Goal: Information Seeking & Learning: Learn about a topic

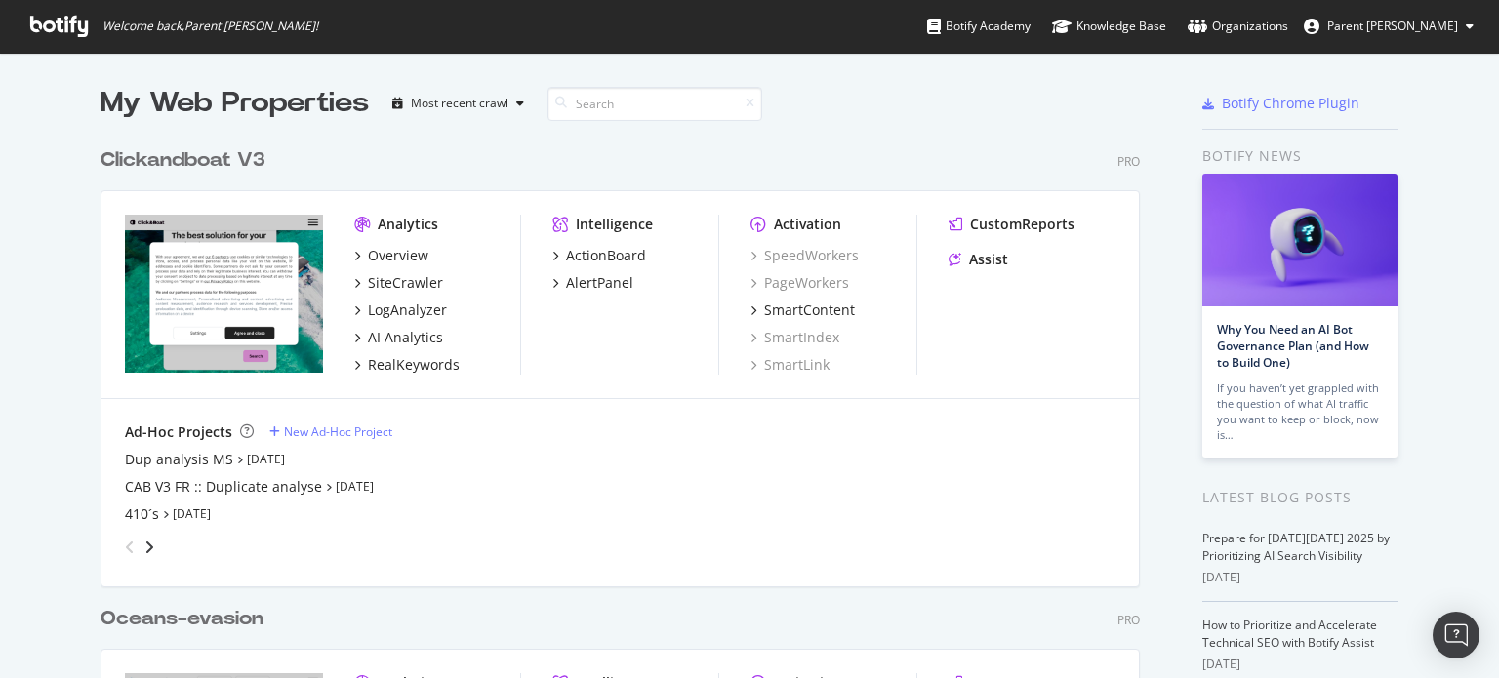
scroll to position [664, 1469]
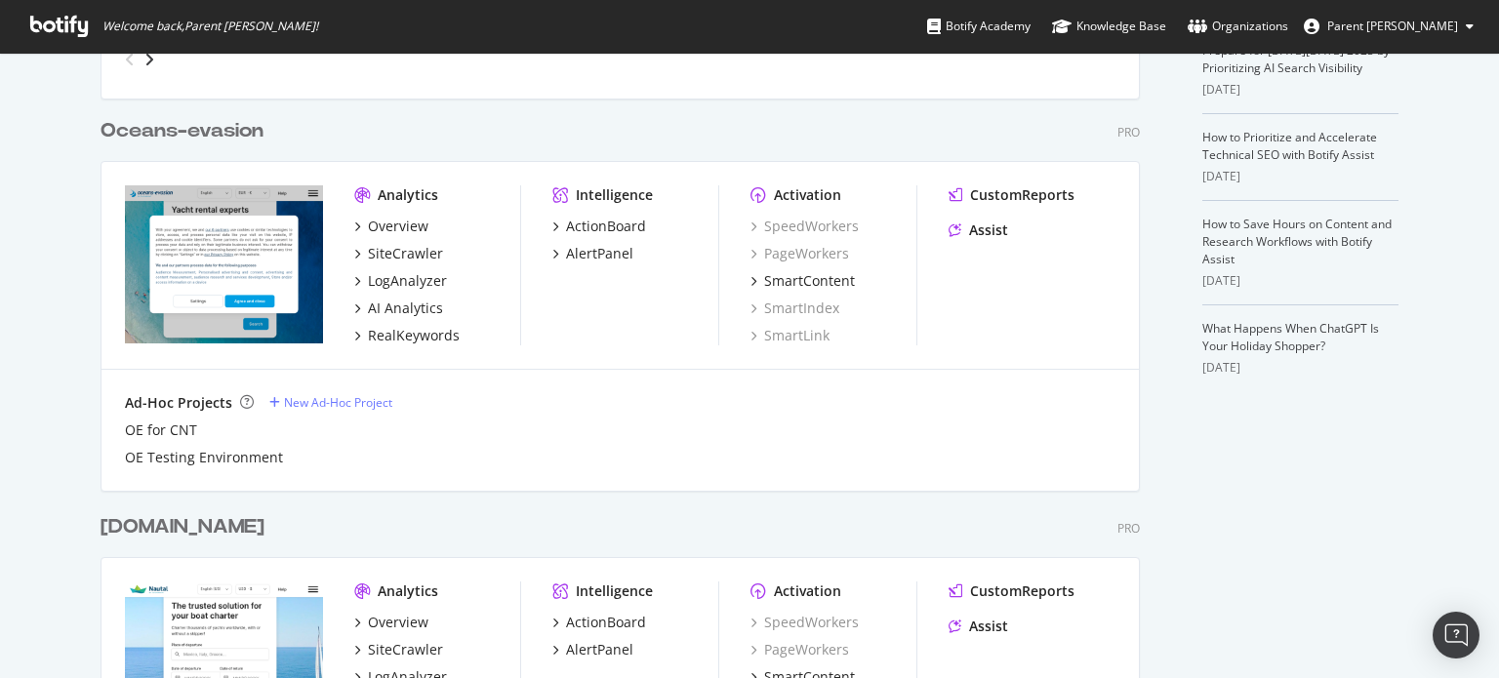
click at [193, 521] on div "[DOMAIN_NAME]" at bounding box center [183, 527] width 164 height 28
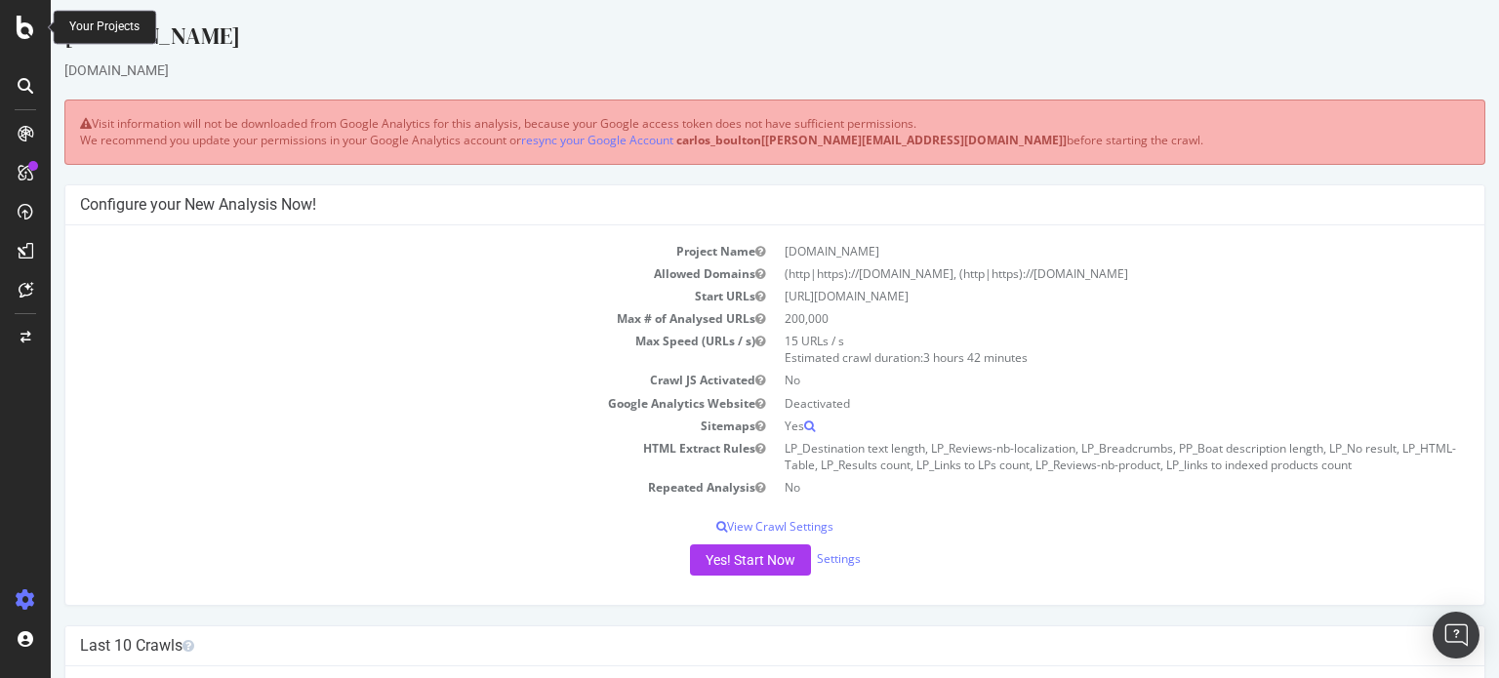
click at [19, 34] on icon at bounding box center [26, 27] width 18 height 23
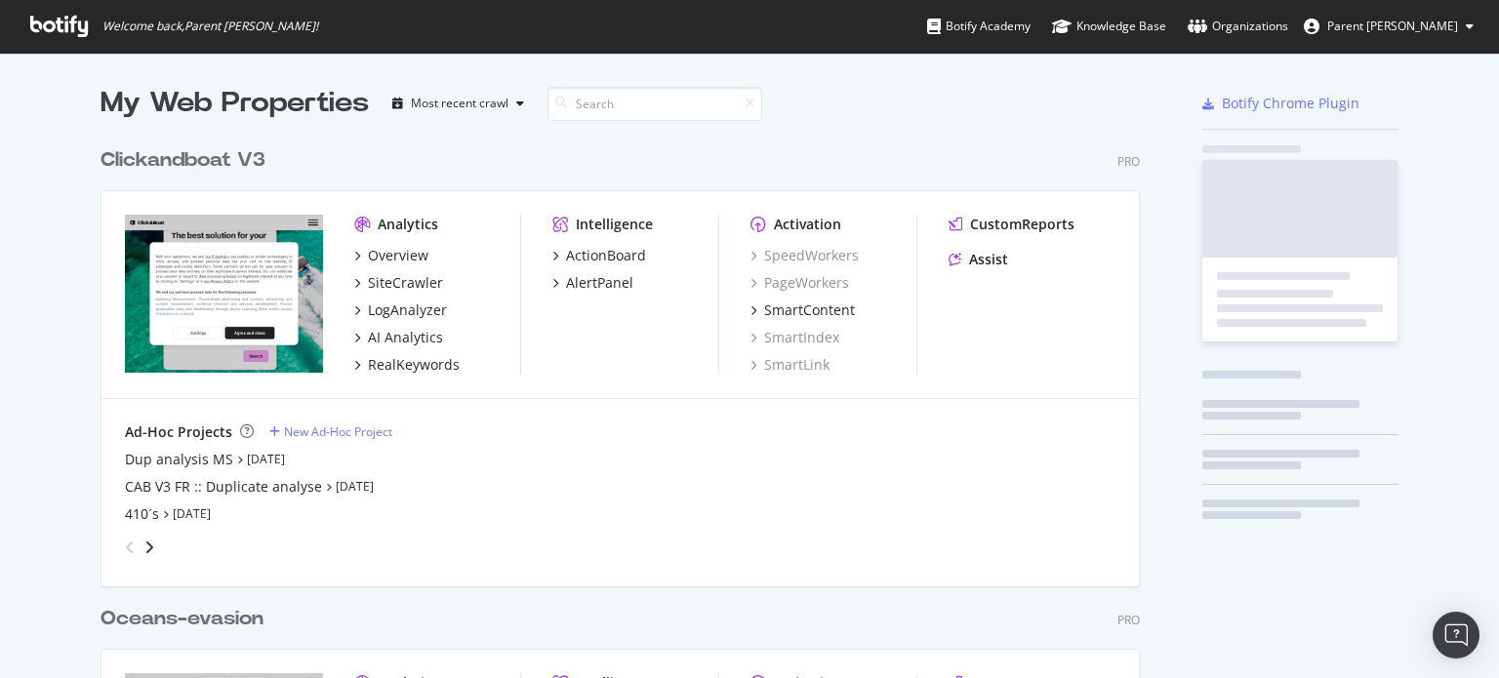
scroll to position [664, 1469]
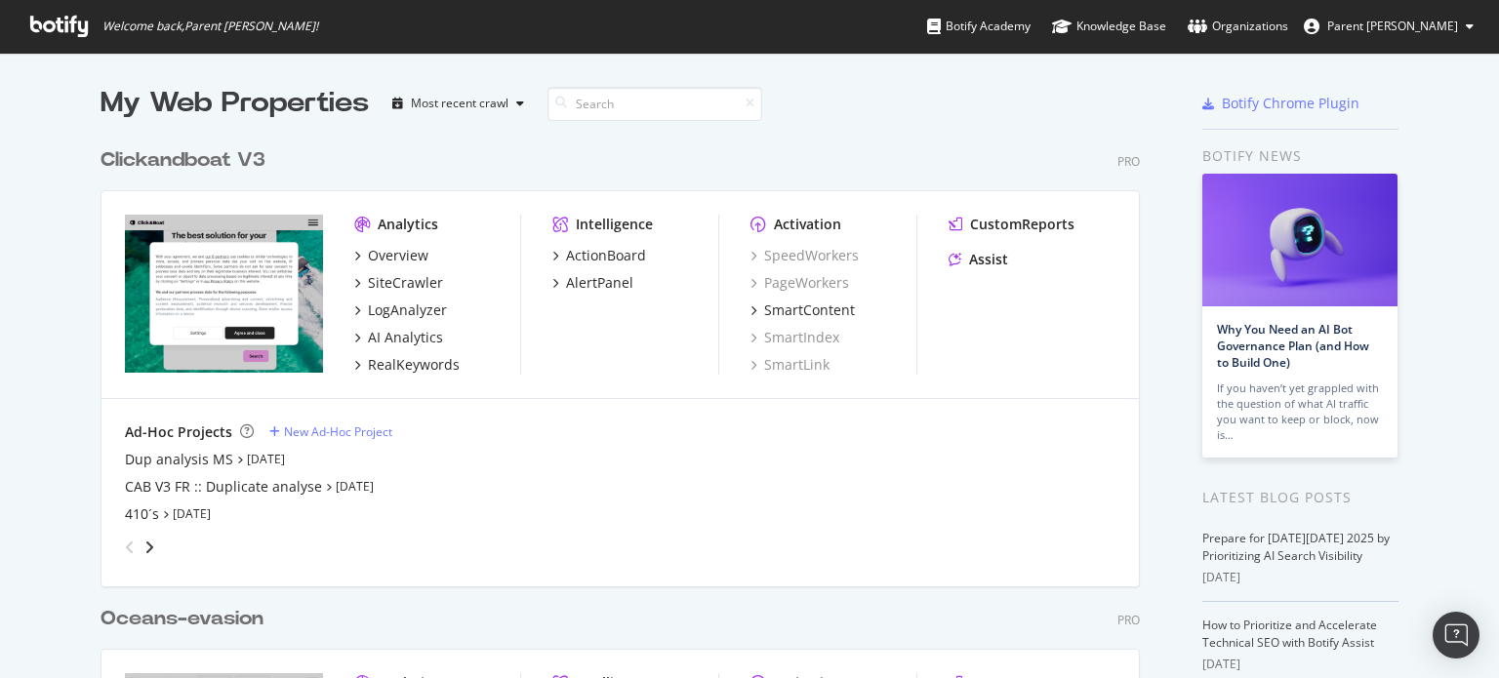
click at [1395, 21] on span "Parent [PERSON_NAME]" at bounding box center [1392, 26] width 131 height 17
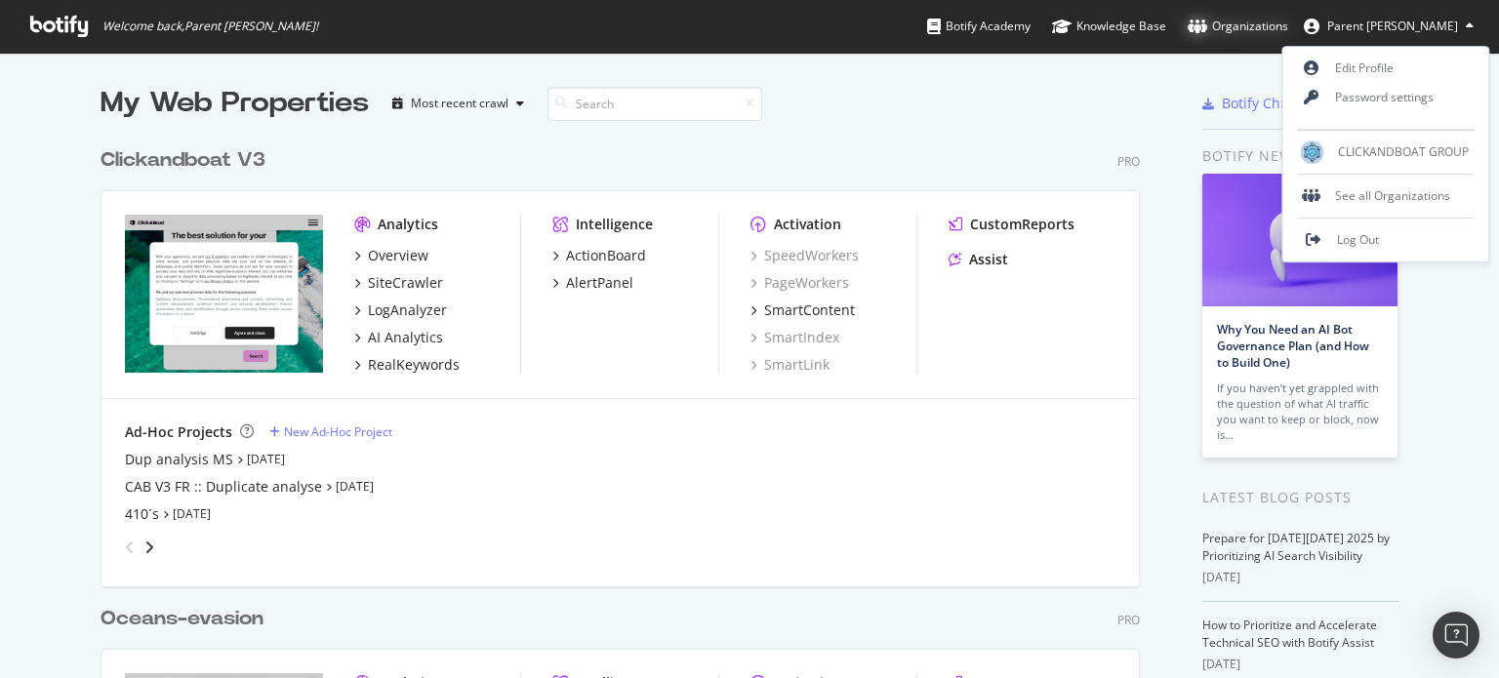
click at [1288, 19] on div "Organizations" at bounding box center [1238, 27] width 101 height 20
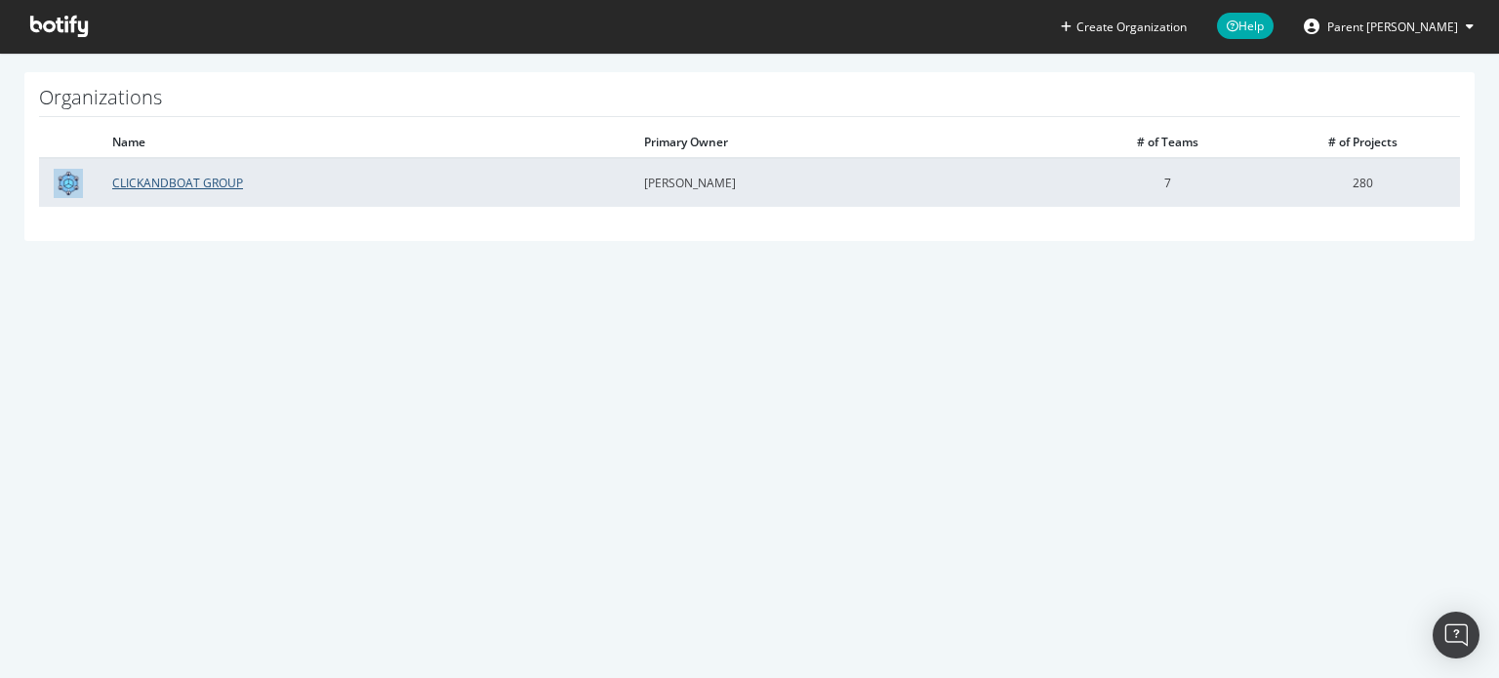
click at [210, 180] on link "CLICKANDBOAT GROUP" at bounding box center [177, 183] width 131 height 17
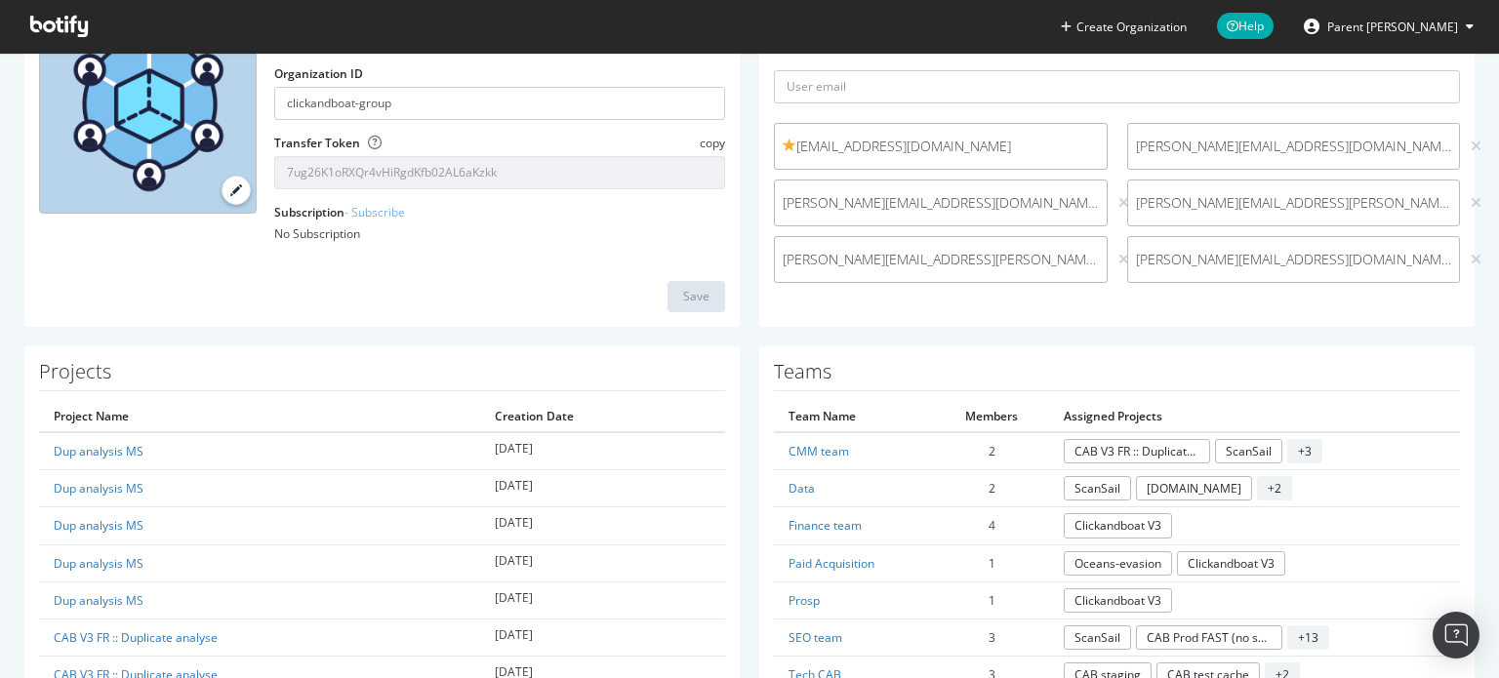
scroll to position [195, 0]
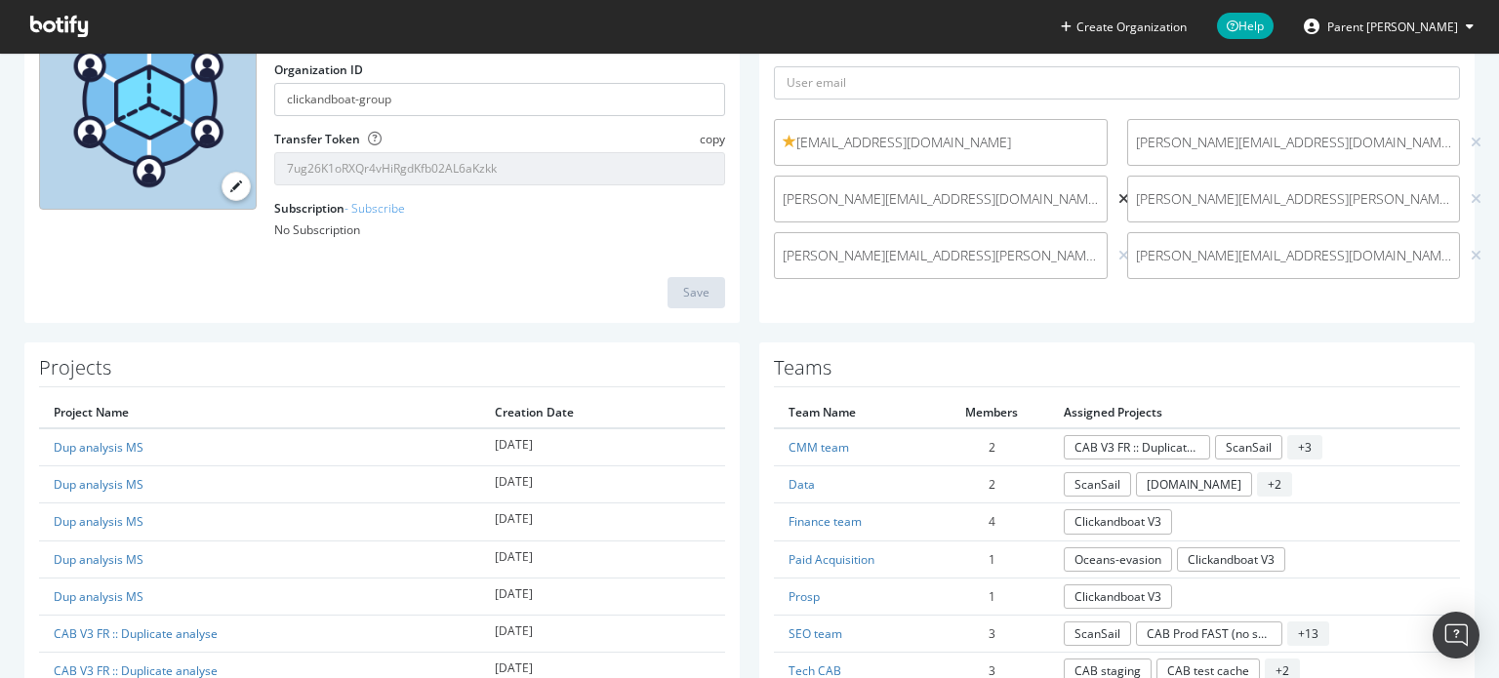
click at [1119, 198] on icon at bounding box center [1124, 199] width 11 height 14
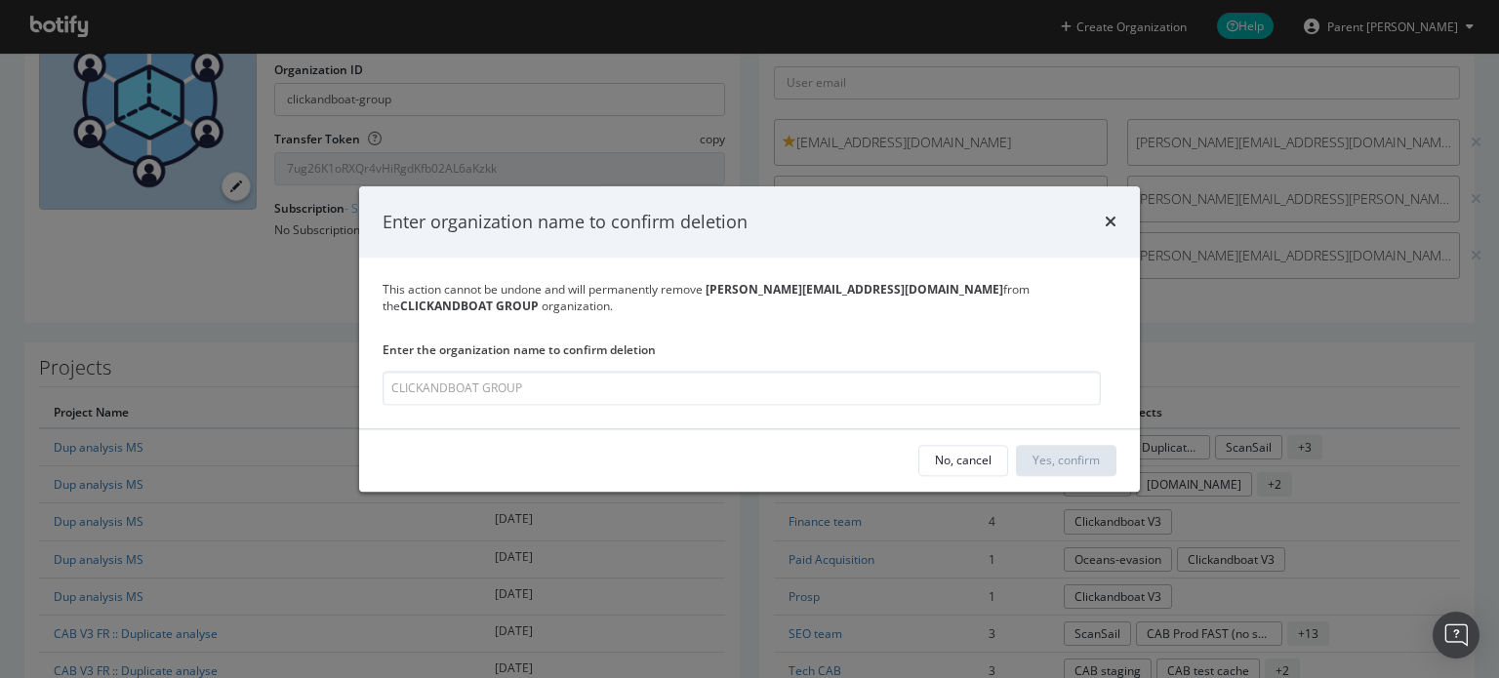
click at [1117, 229] on div "Enter organization name to confirm deletion" at bounding box center [749, 222] width 781 height 72
click at [1111, 230] on icon "times" at bounding box center [1111, 223] width 12 height 16
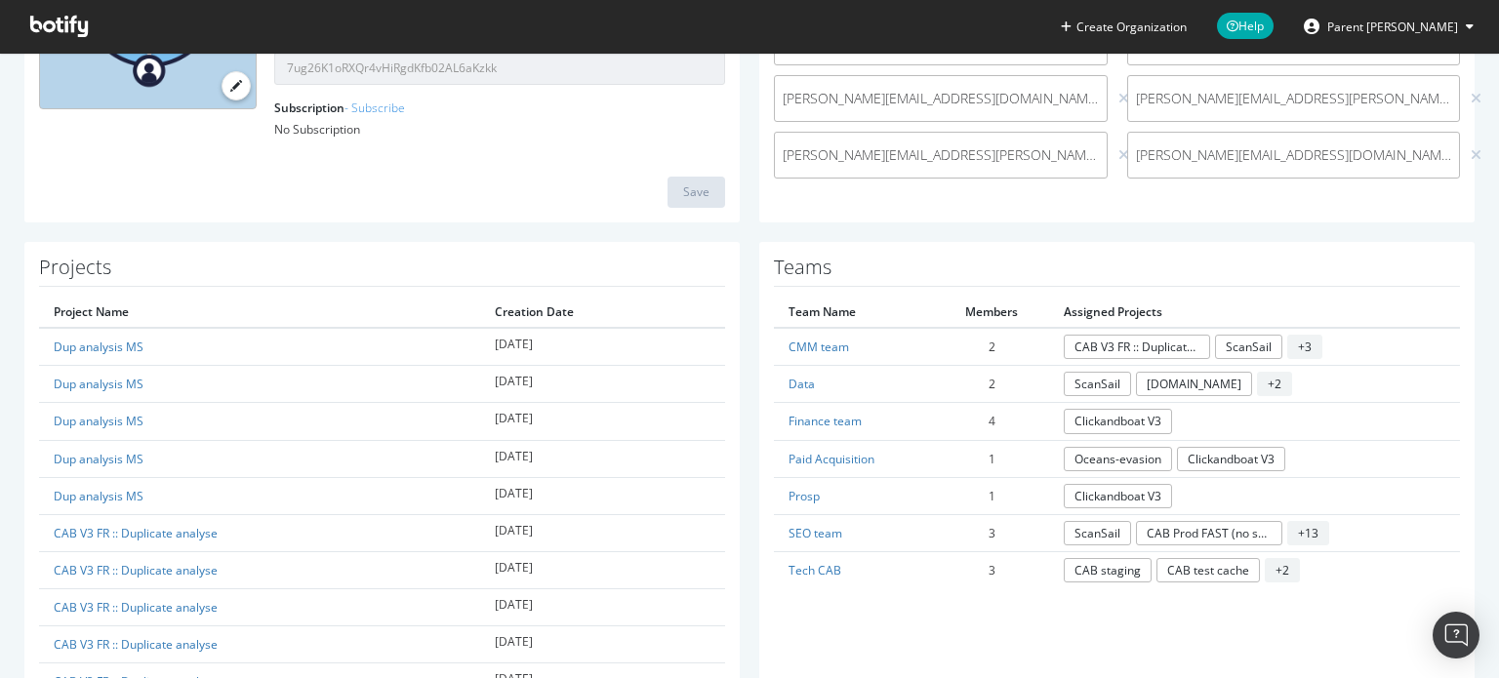
scroll to position [390, 0]
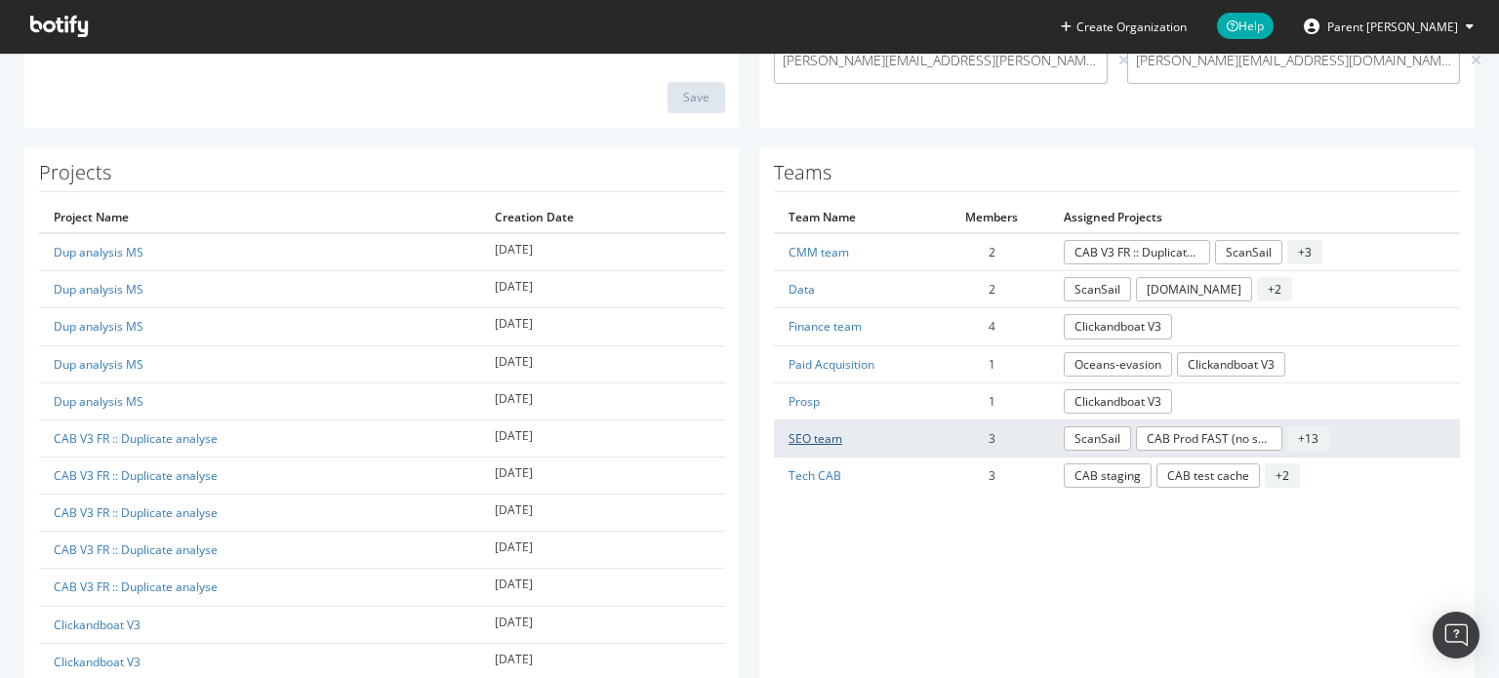
click at [827, 432] on link "SEO team" at bounding box center [816, 438] width 54 height 17
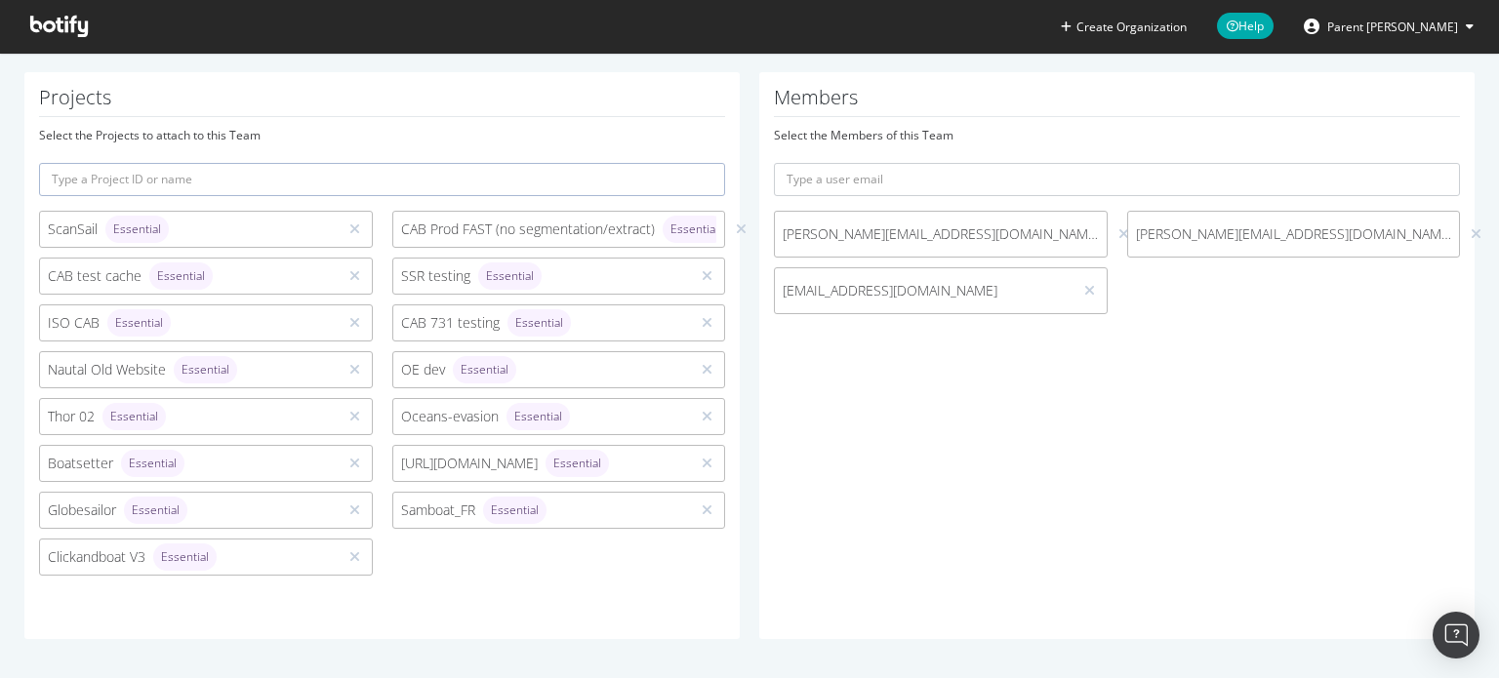
scroll to position [388, 0]
click at [890, 178] on input "text" at bounding box center [1117, 180] width 686 height 33
type input "a"
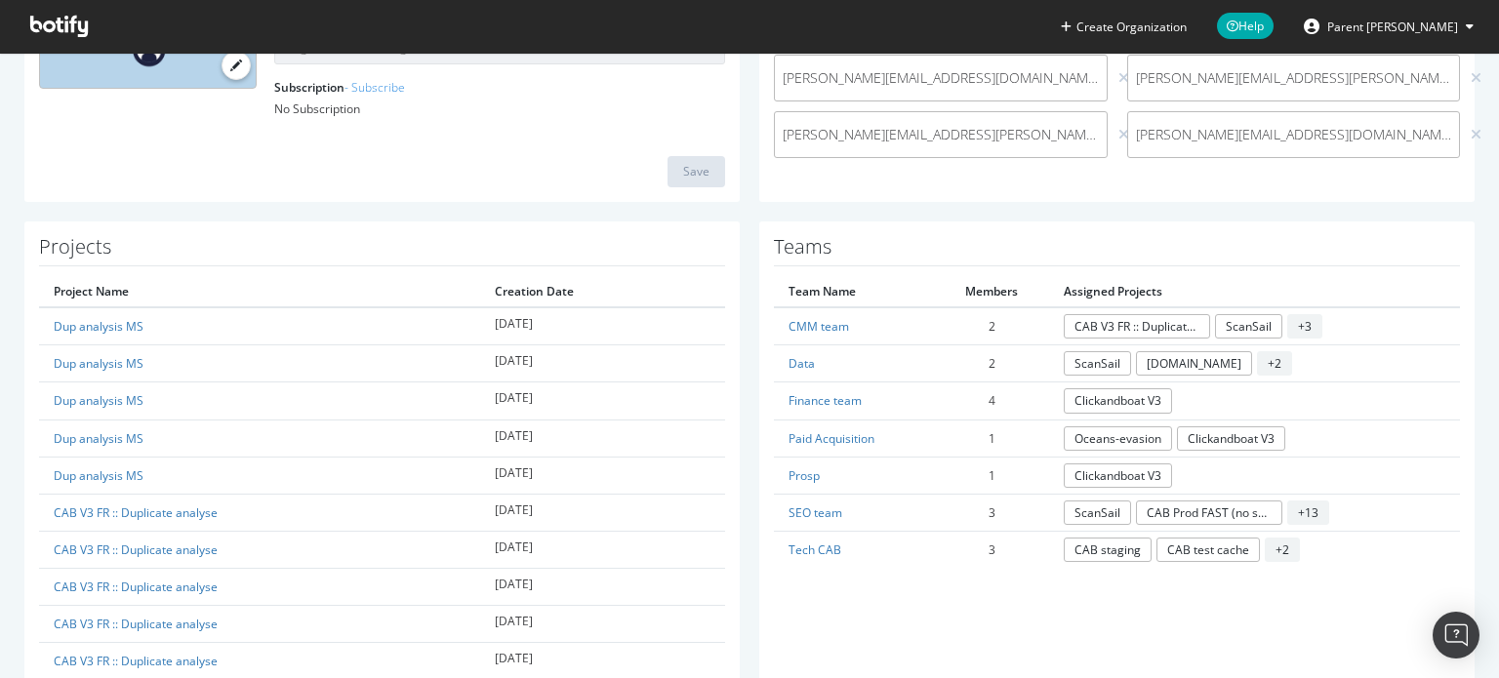
scroll to position [390, 0]
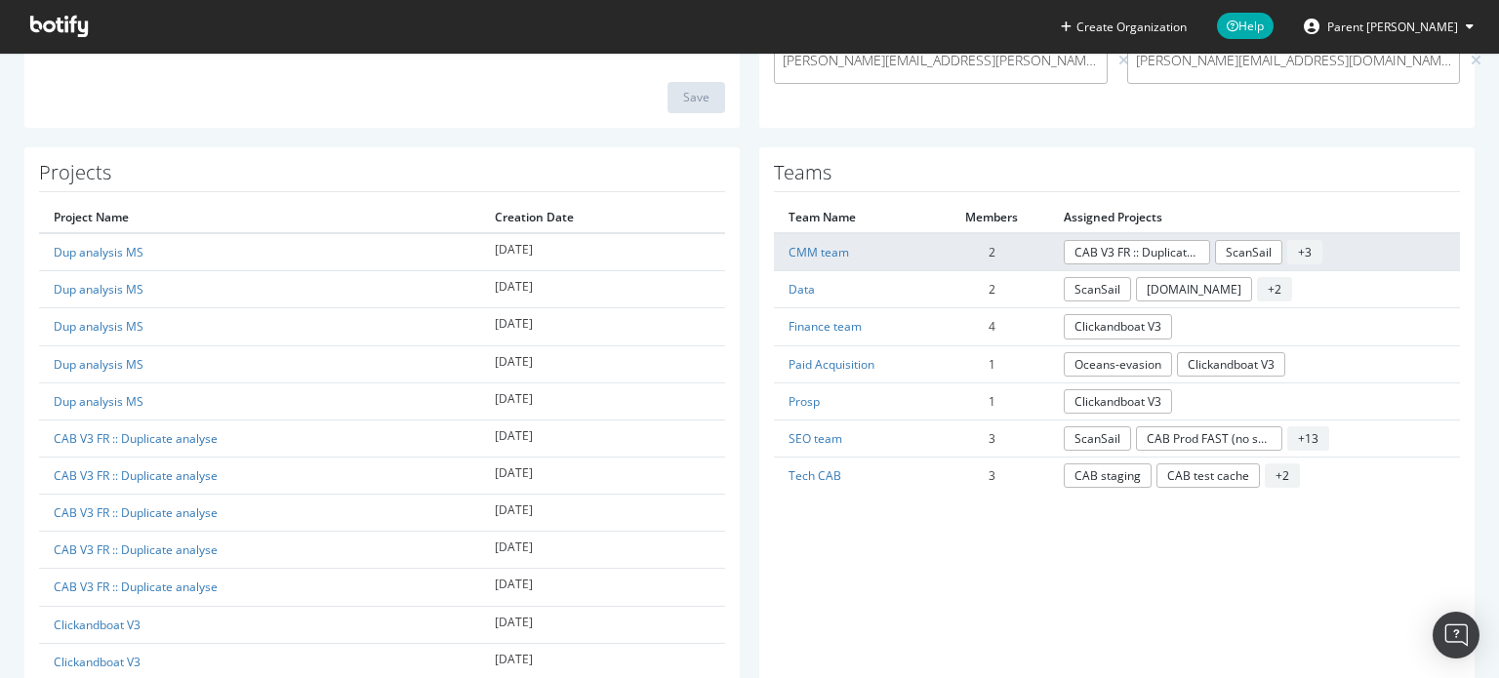
click at [986, 249] on td "2" at bounding box center [992, 252] width 114 height 38
click at [827, 244] on link "CMM team" at bounding box center [819, 252] width 61 height 17
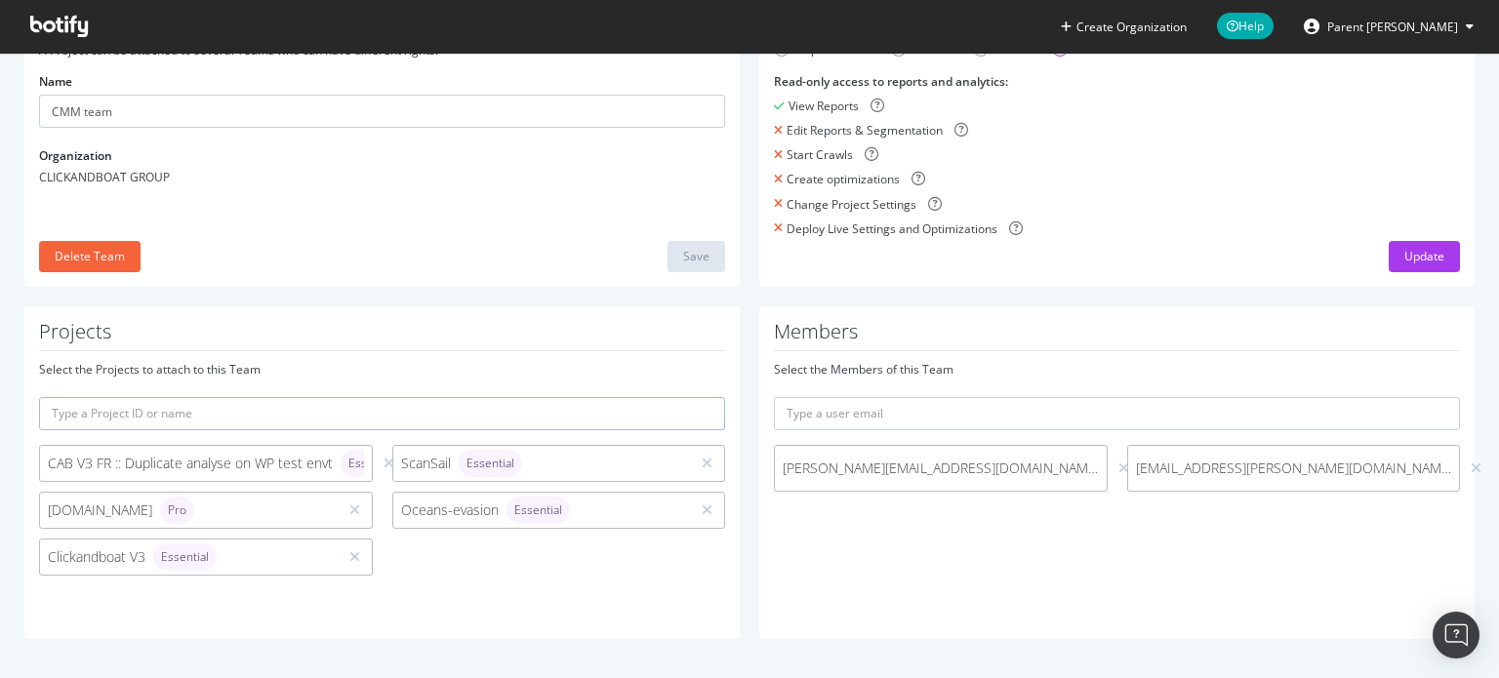
scroll to position [153, 0]
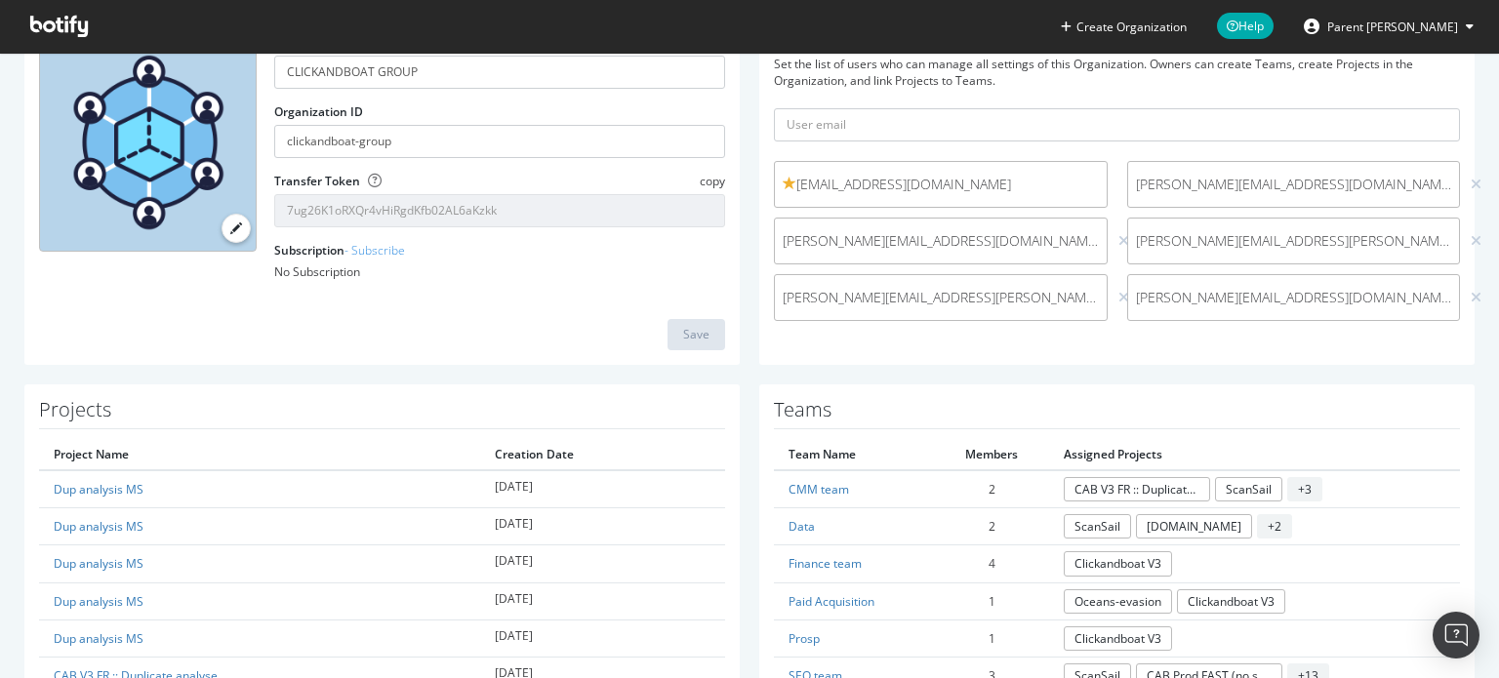
scroll to position [390, 0]
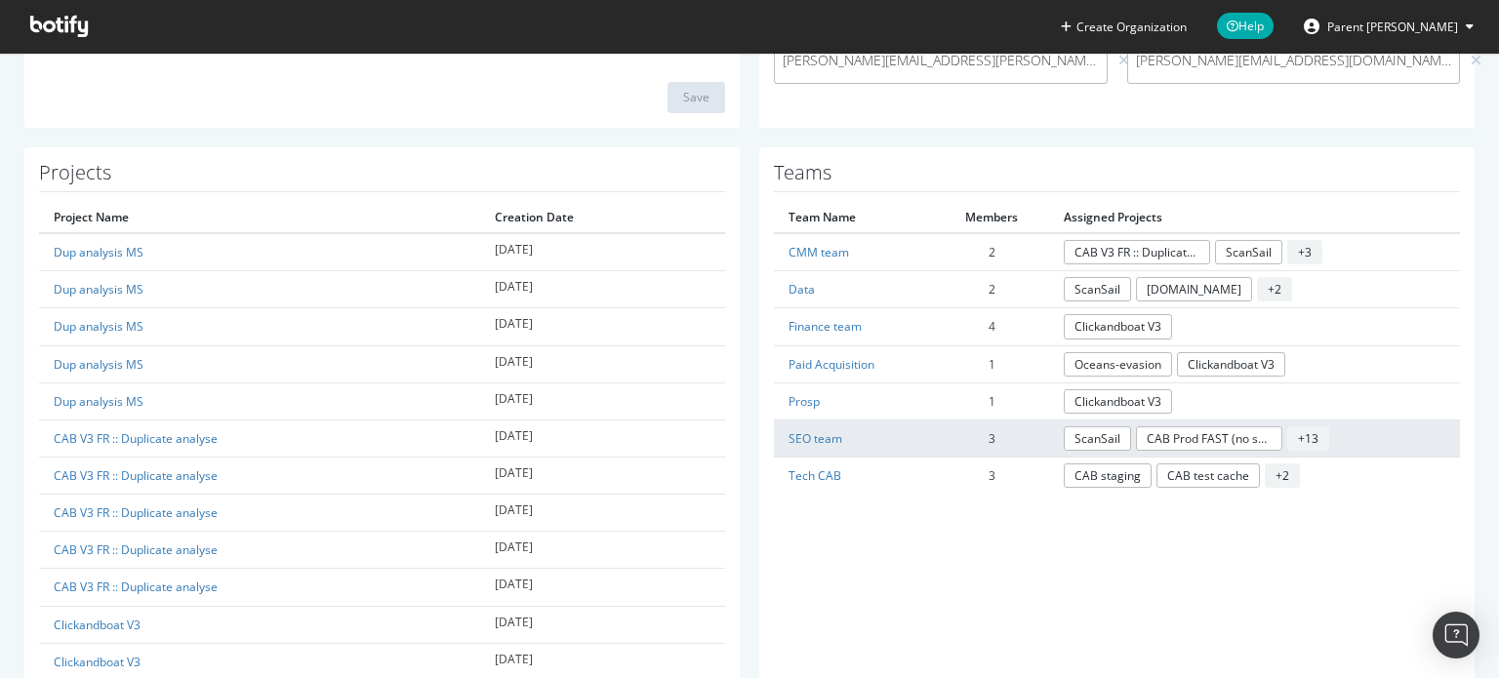
click at [980, 432] on td "3" at bounding box center [992, 438] width 114 height 37
click at [813, 437] on link "SEO team" at bounding box center [816, 438] width 54 height 17
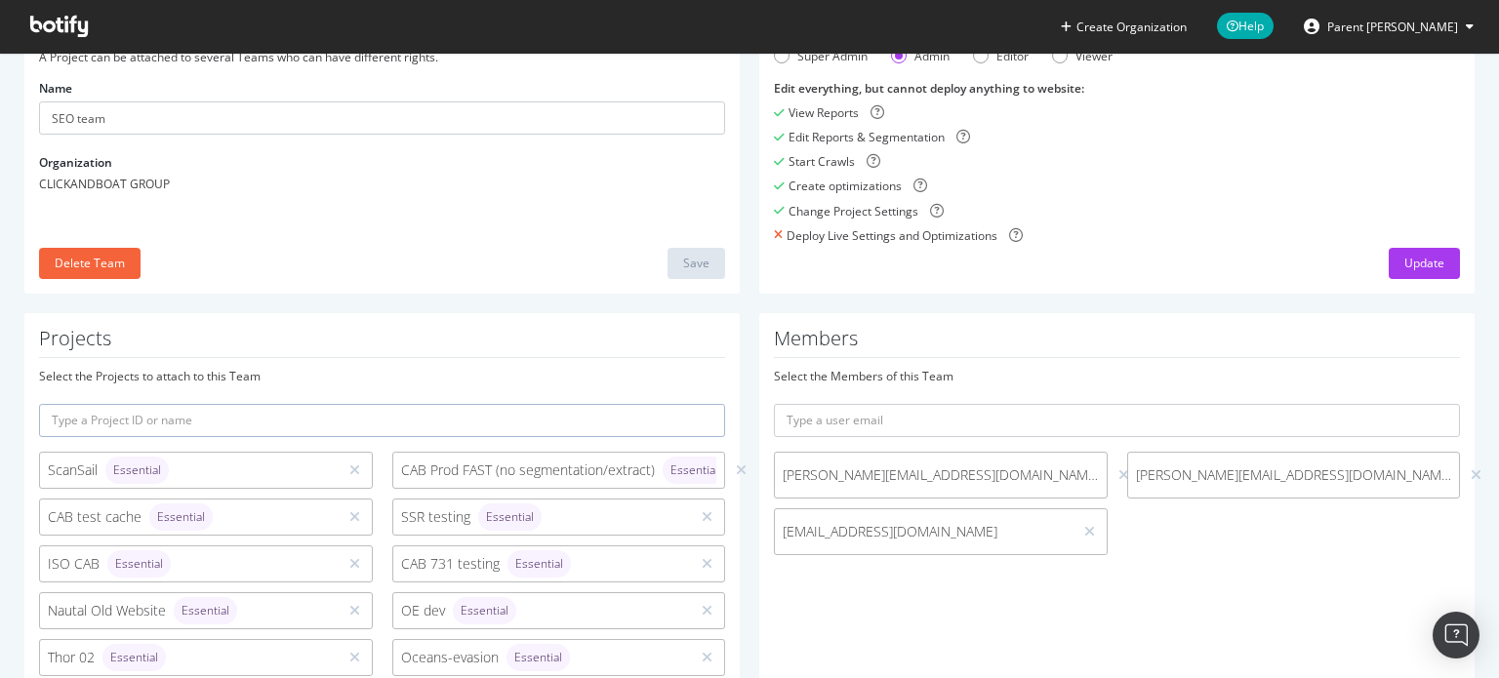
scroll to position [290, 0]
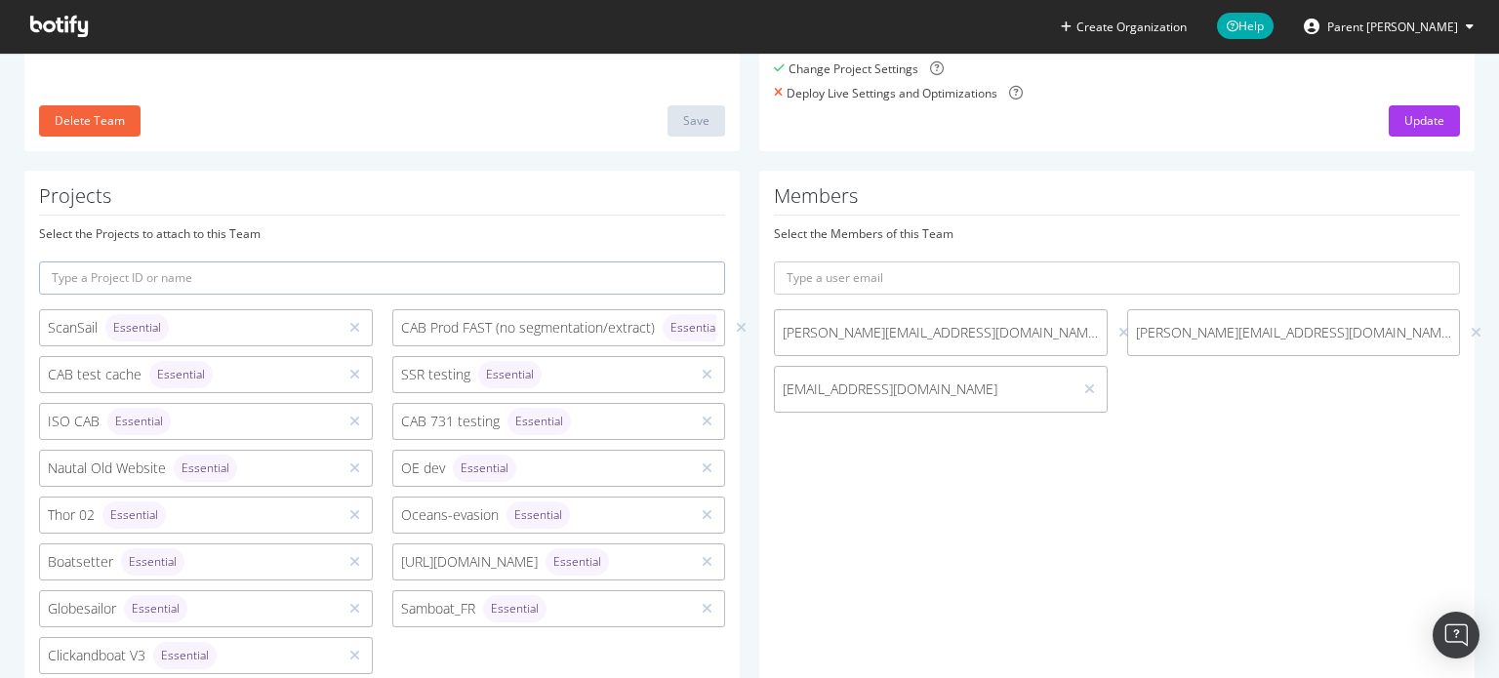
click at [197, 280] on input "text" at bounding box center [382, 278] width 686 height 33
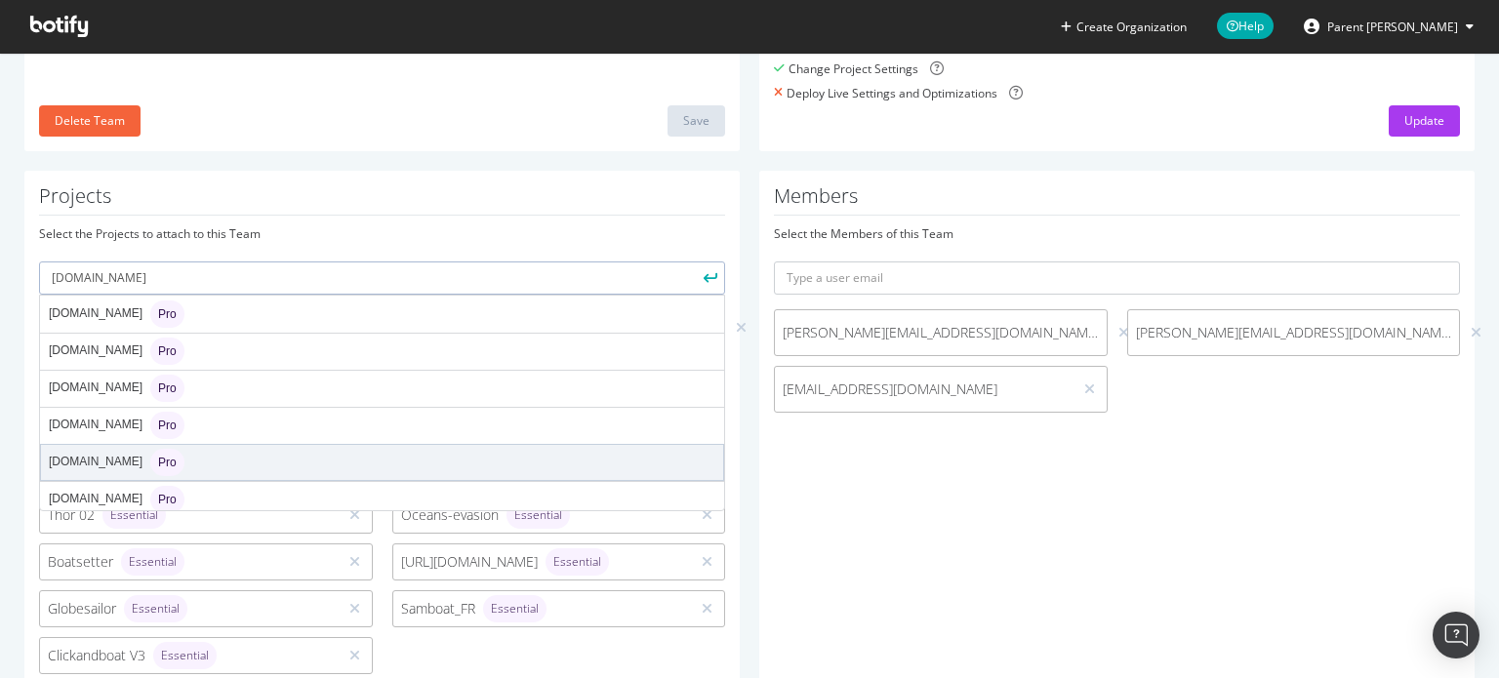
click at [102, 456] on div "[DOMAIN_NAME] Pro" at bounding box center [117, 462] width 136 height 27
type input "[DOMAIN_NAME]"
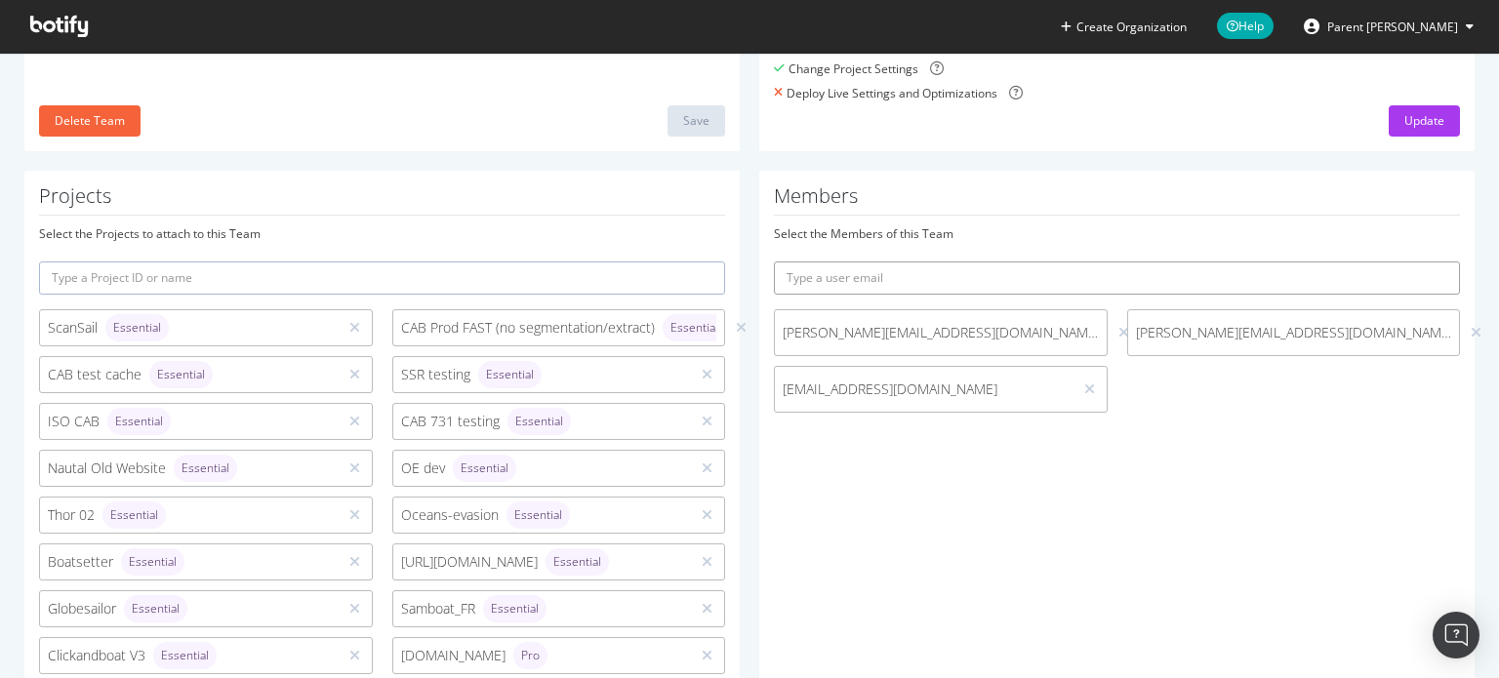
click at [870, 280] on input "text" at bounding box center [1117, 278] width 686 height 33
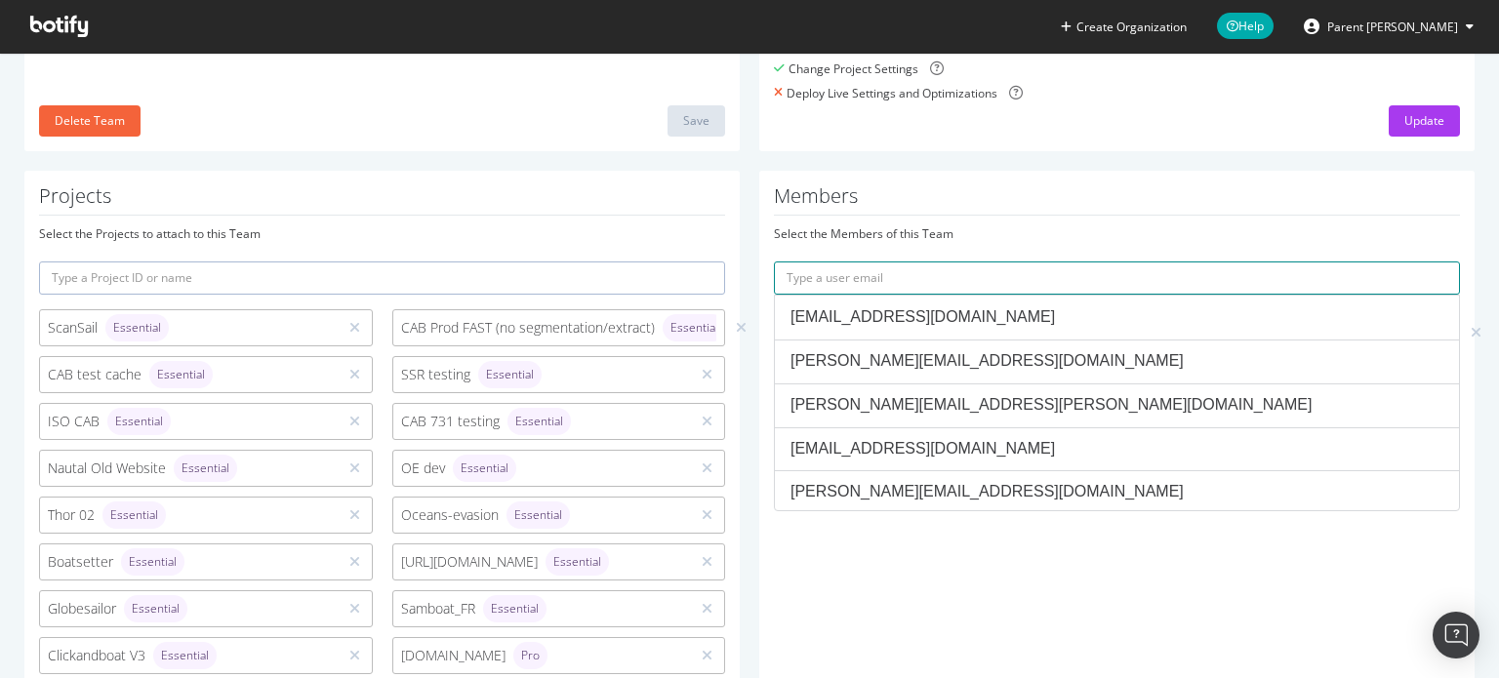
click at [945, 279] on input "text" at bounding box center [1117, 278] width 686 height 33
paste input "[PERSON_NAME][EMAIL_ADDRESS][DOMAIN_NAME]"
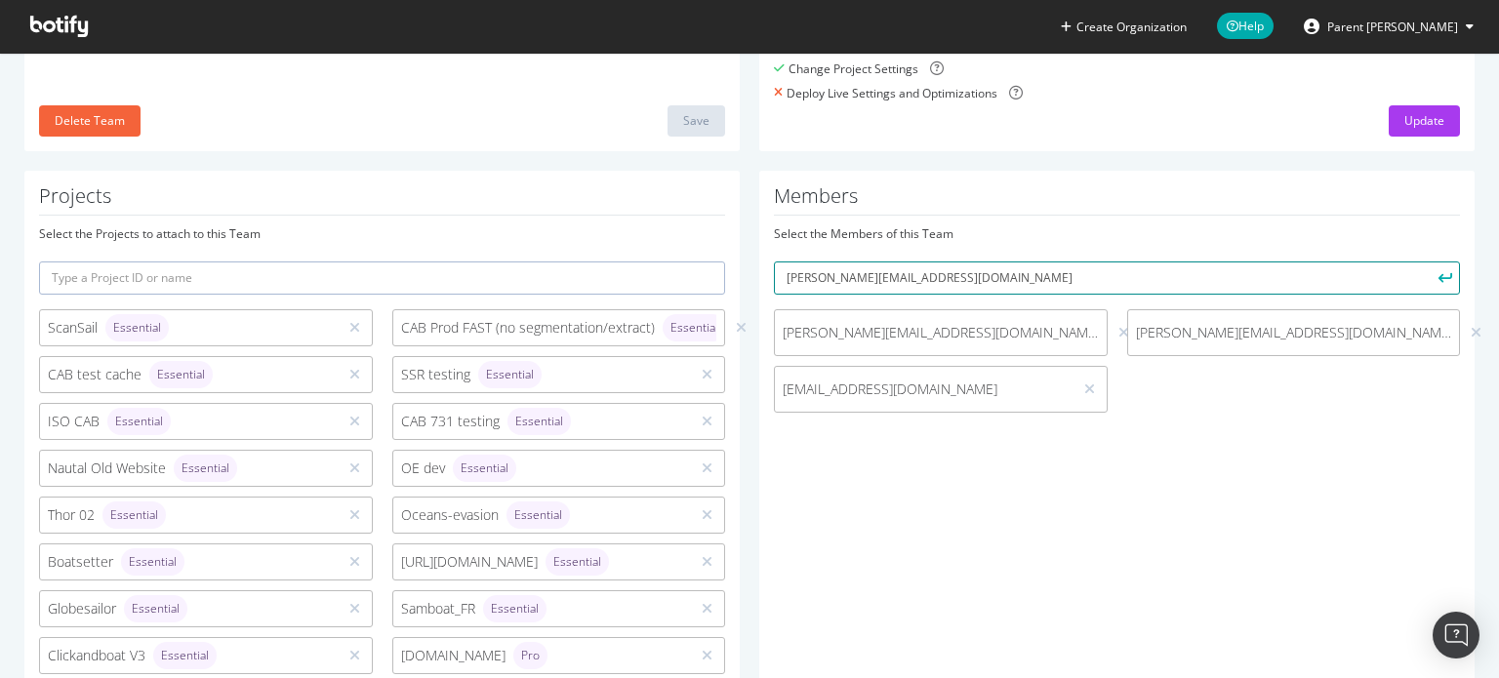
type input "[PERSON_NAME][EMAIL_ADDRESS][DOMAIN_NAME]"
click at [1427, 262] on button "submit" at bounding box center [1443, 278] width 33 height 33
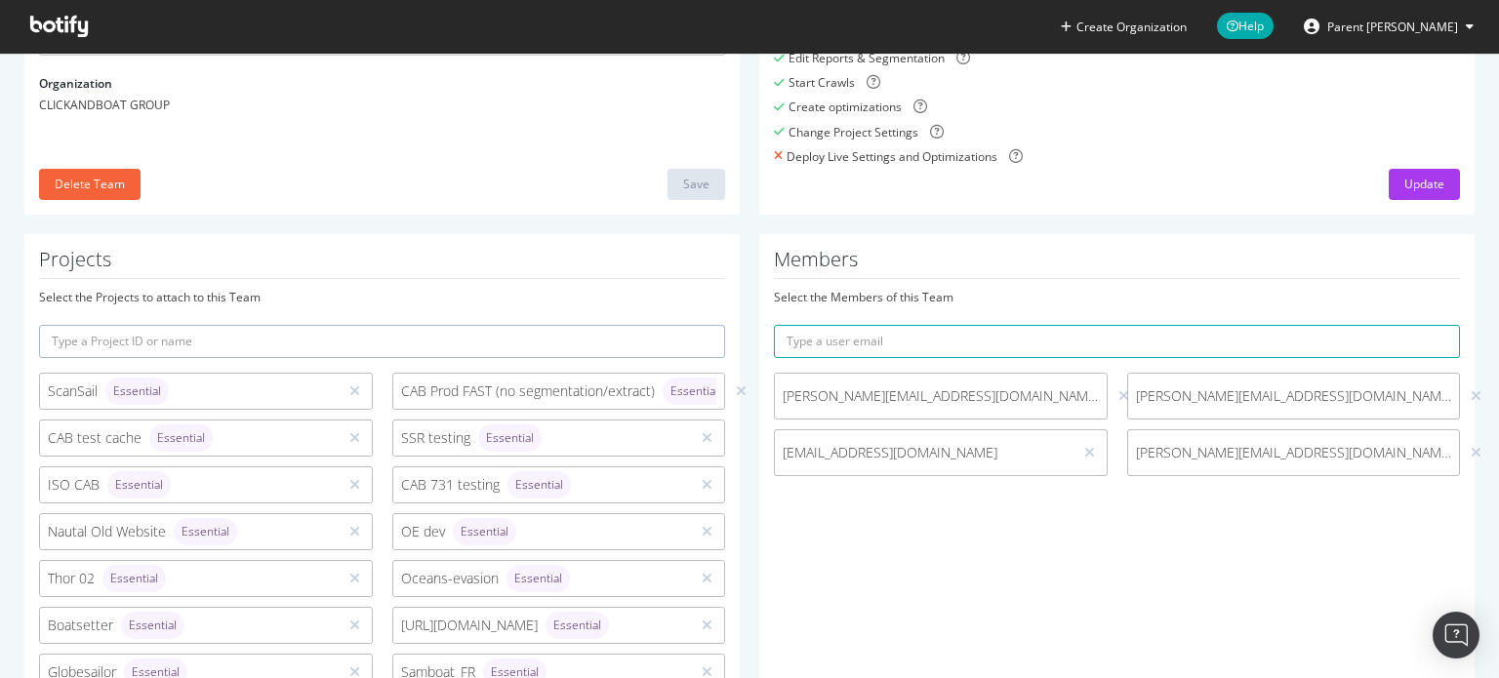
scroll to position [95, 0]
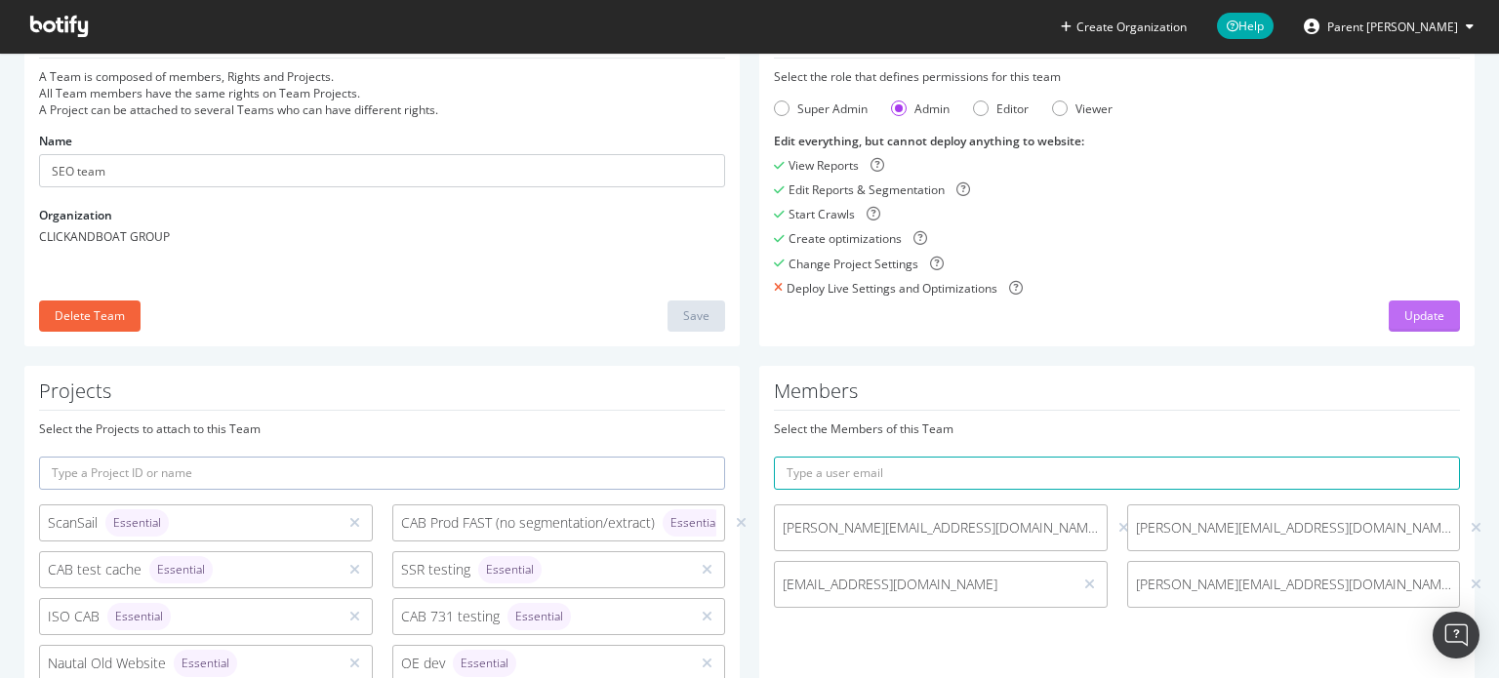
click at [1405, 309] on div "Update" at bounding box center [1425, 315] width 40 height 17
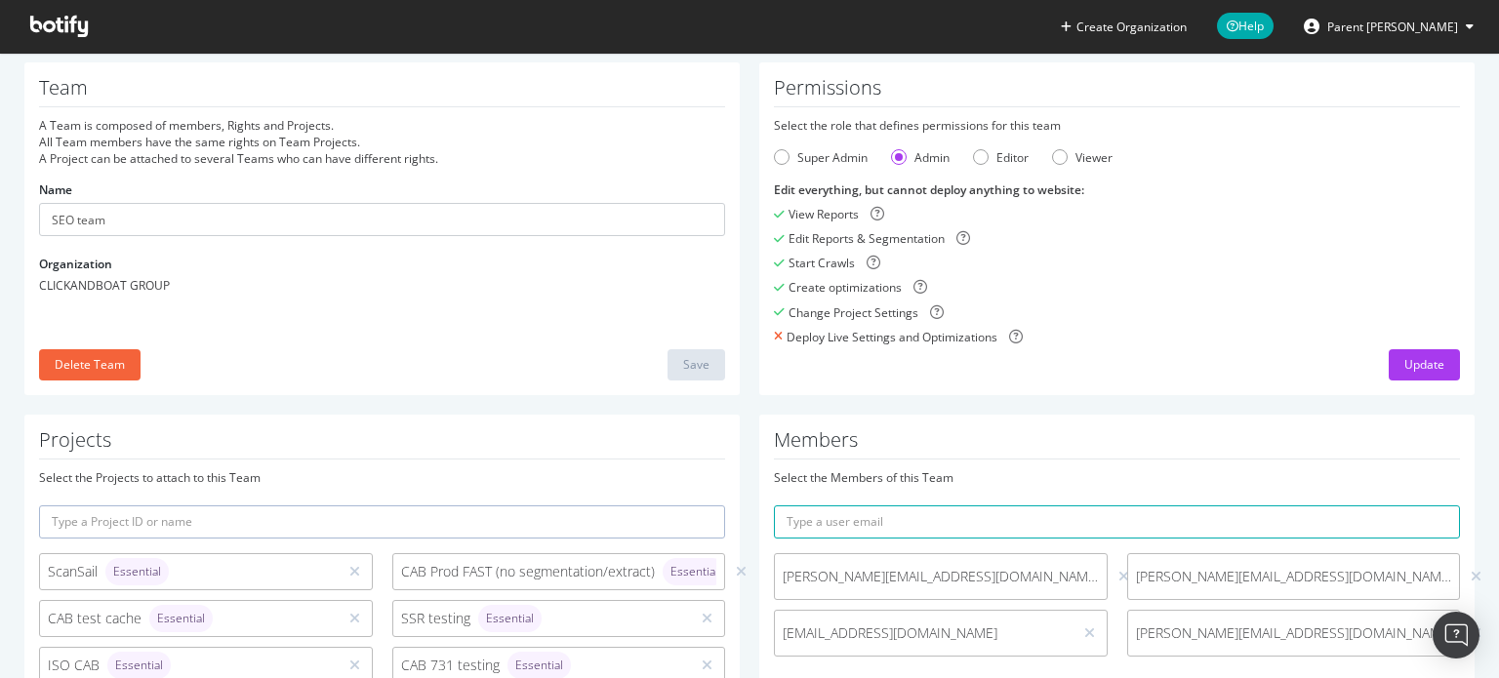
scroll to position [0, 0]
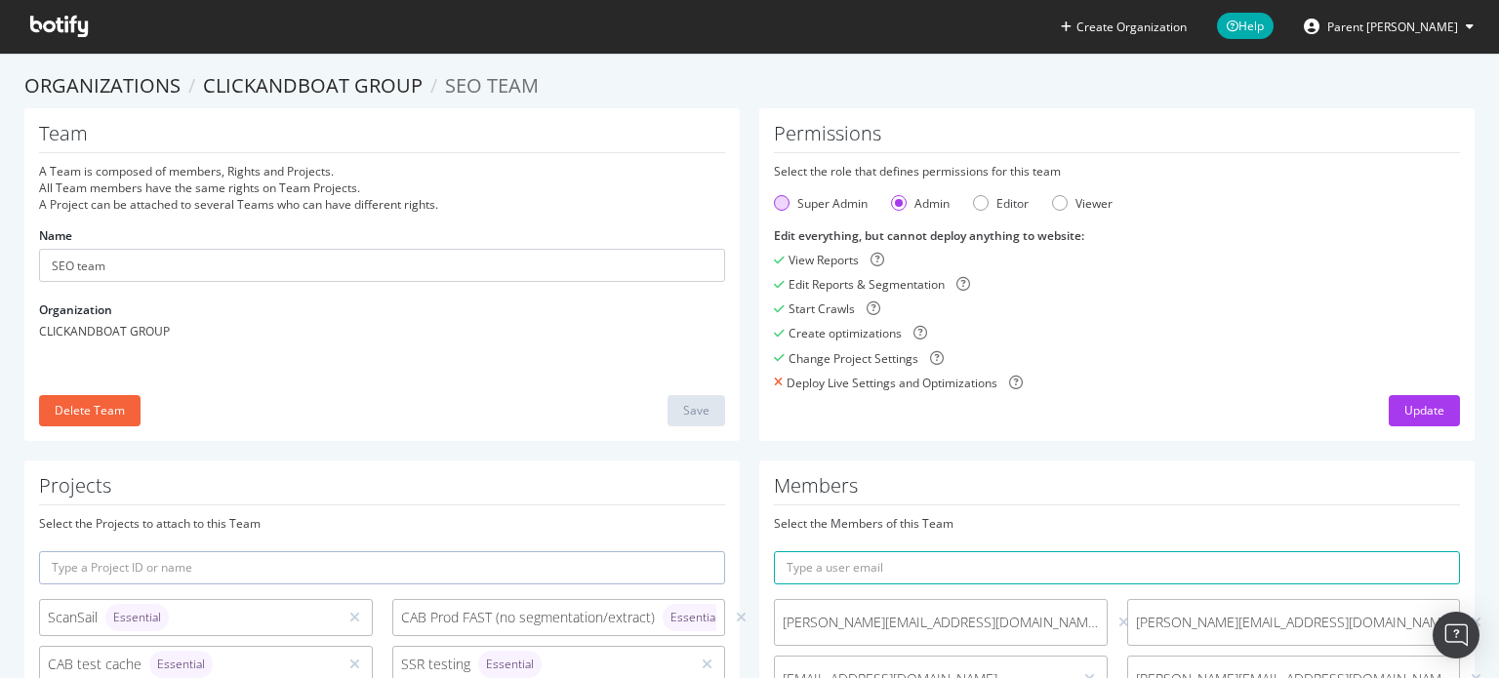
click at [837, 196] on div "Super Admin" at bounding box center [832, 203] width 70 height 17
click at [915, 202] on div "Admin" at bounding box center [932, 203] width 35 height 17
click at [72, 24] on icon at bounding box center [59, 26] width 58 height 21
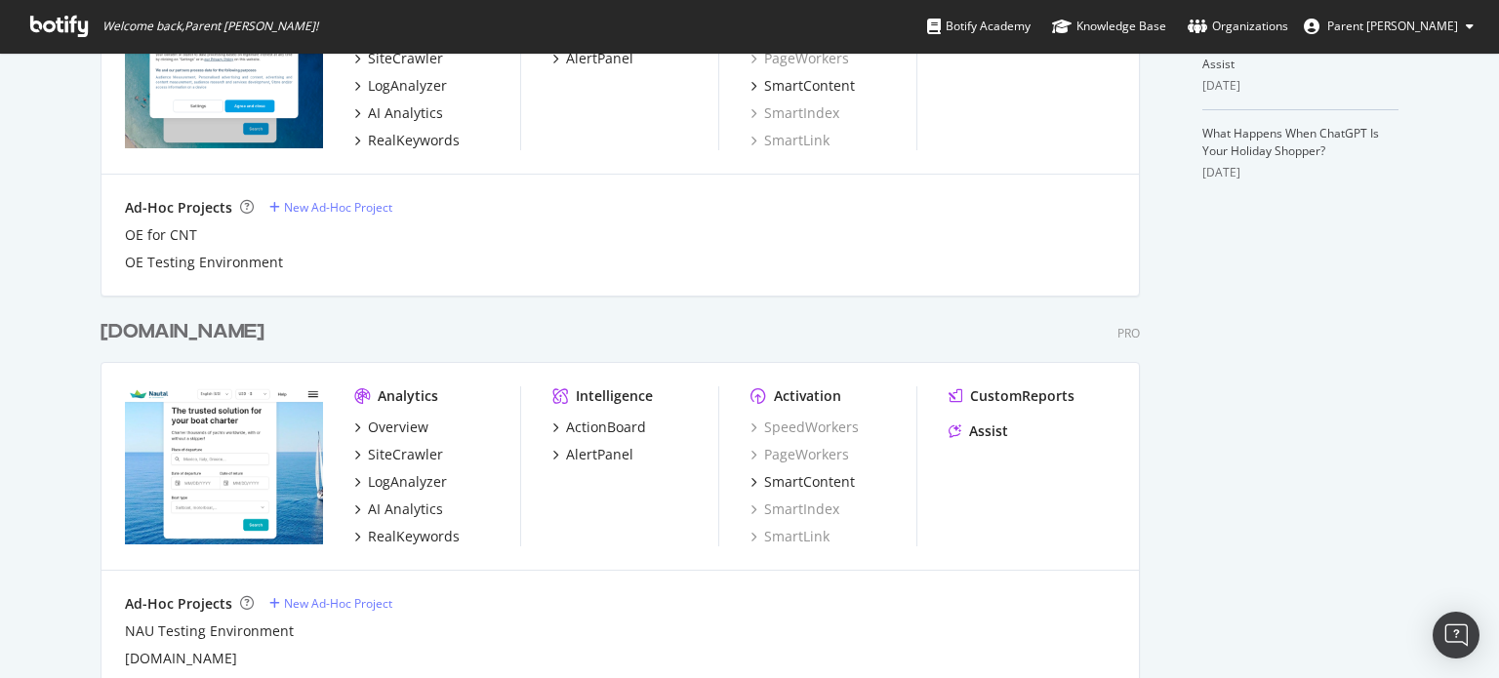
scroll to position [781, 0]
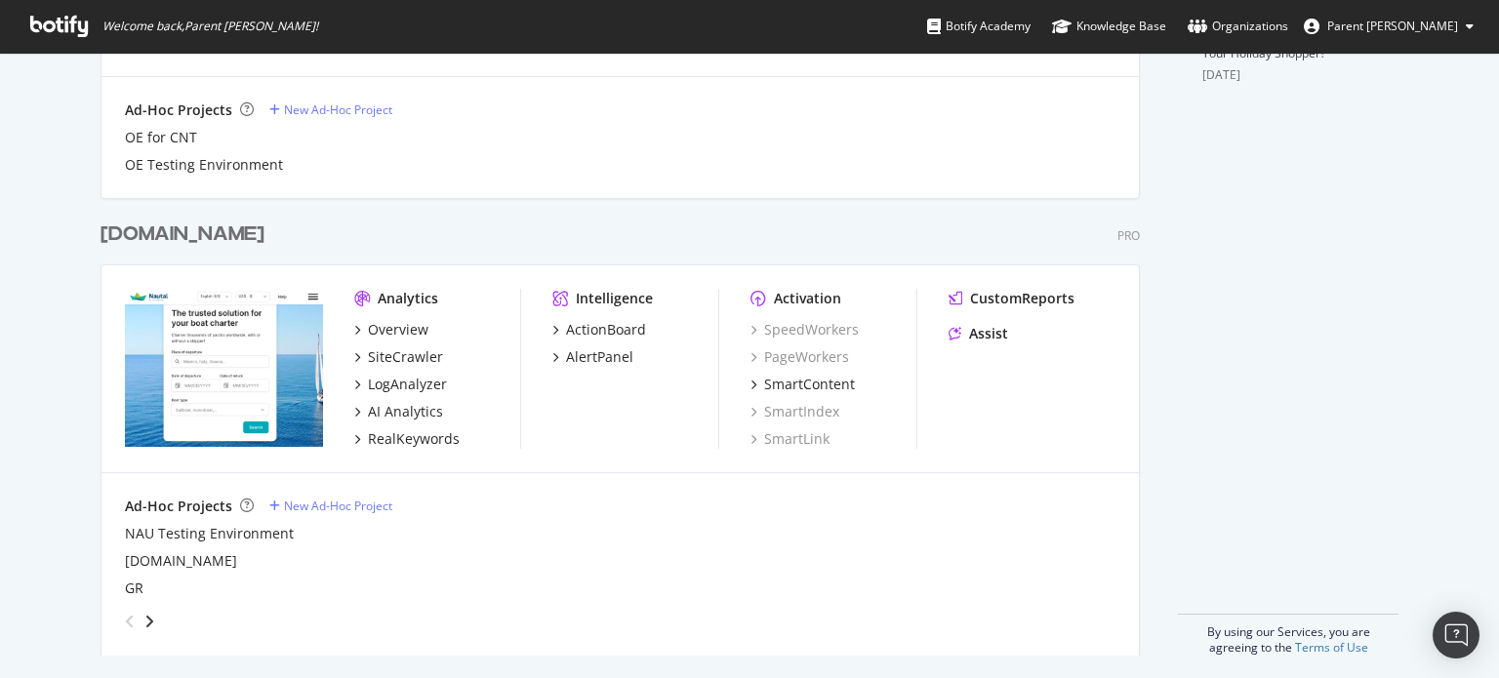
click at [197, 226] on div "[DOMAIN_NAME]" at bounding box center [183, 235] width 164 height 28
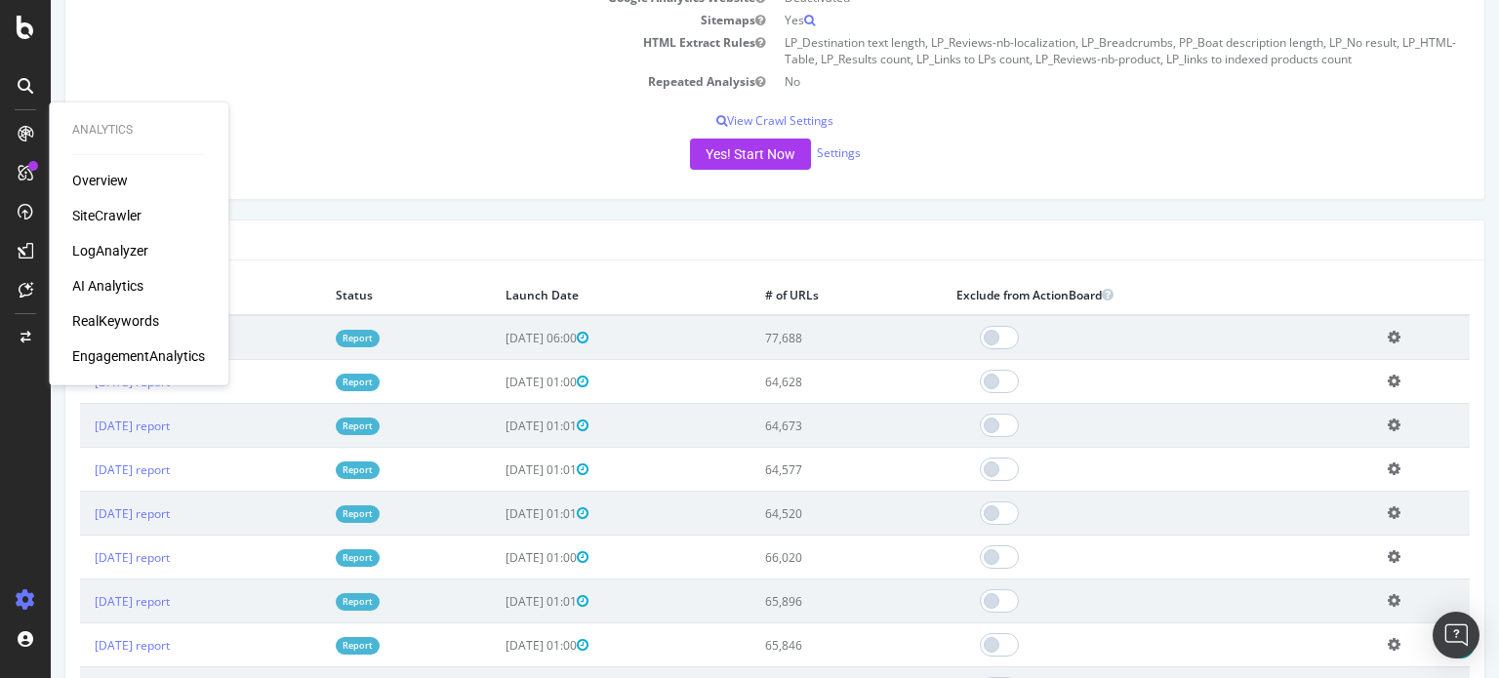
scroll to position [586, 0]
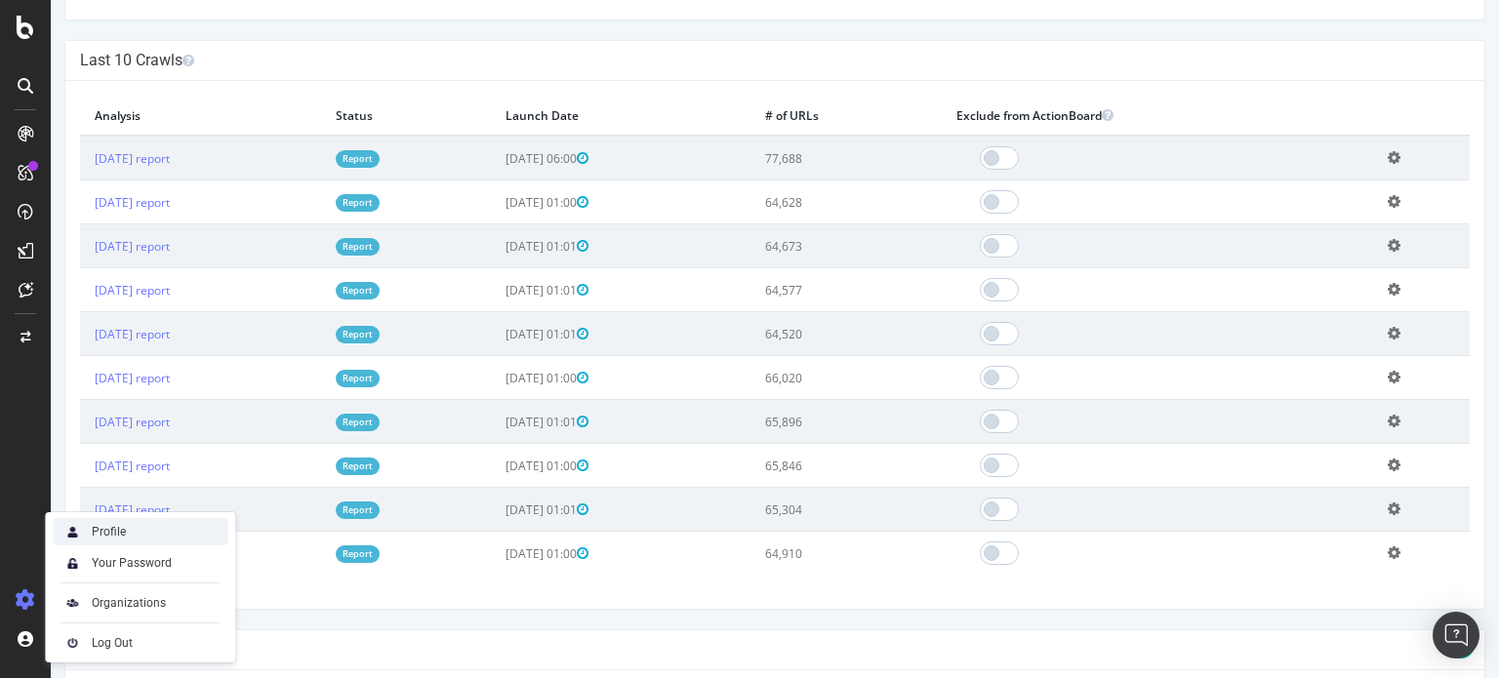
click at [142, 536] on div "Profile" at bounding box center [140, 531] width 175 height 27
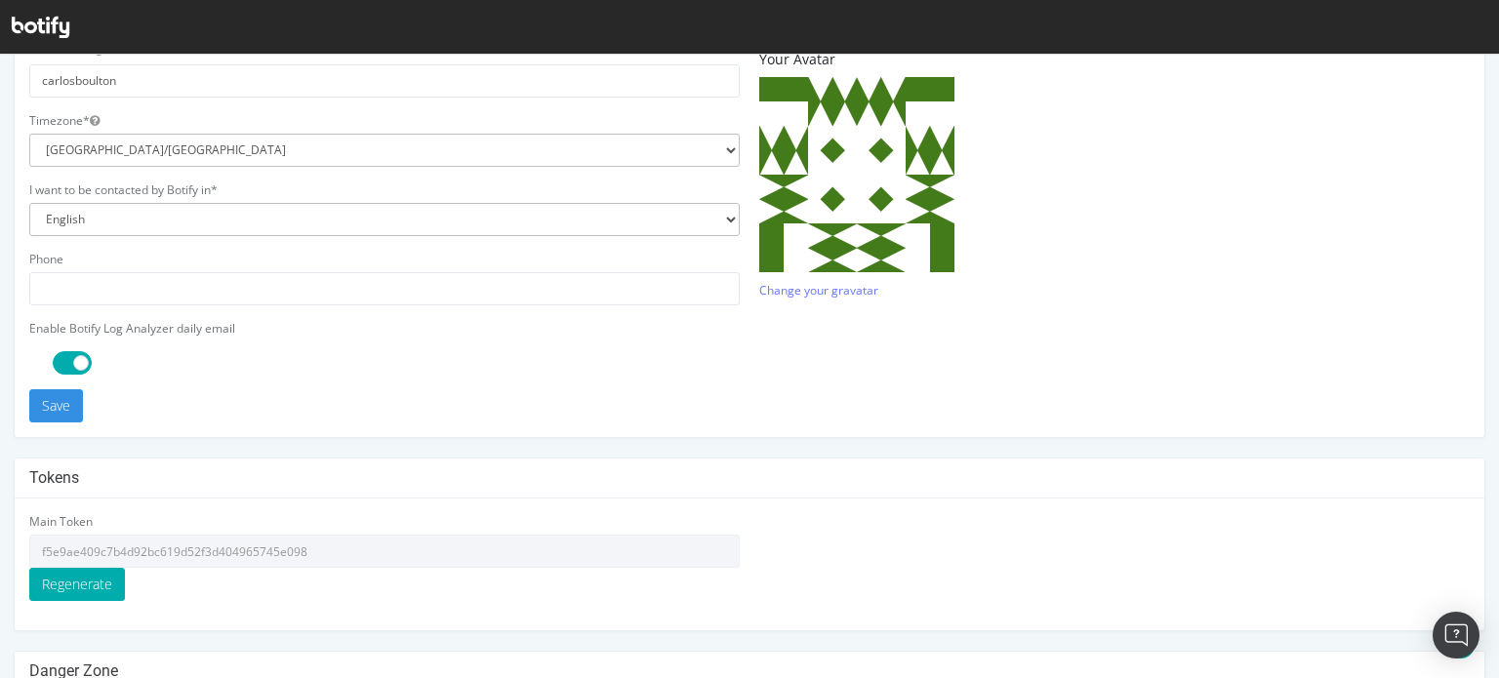
scroll to position [15, 0]
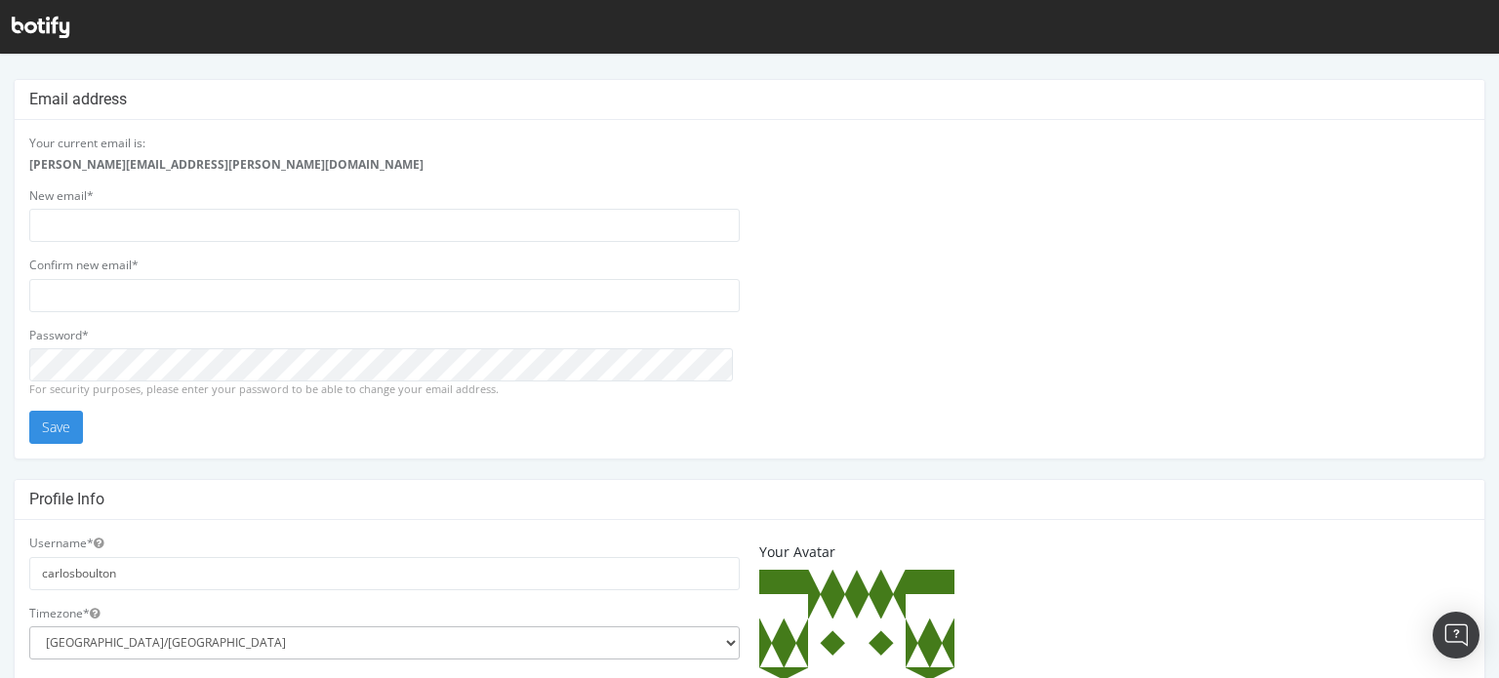
click at [44, 26] on icon at bounding box center [41, 27] width 58 height 21
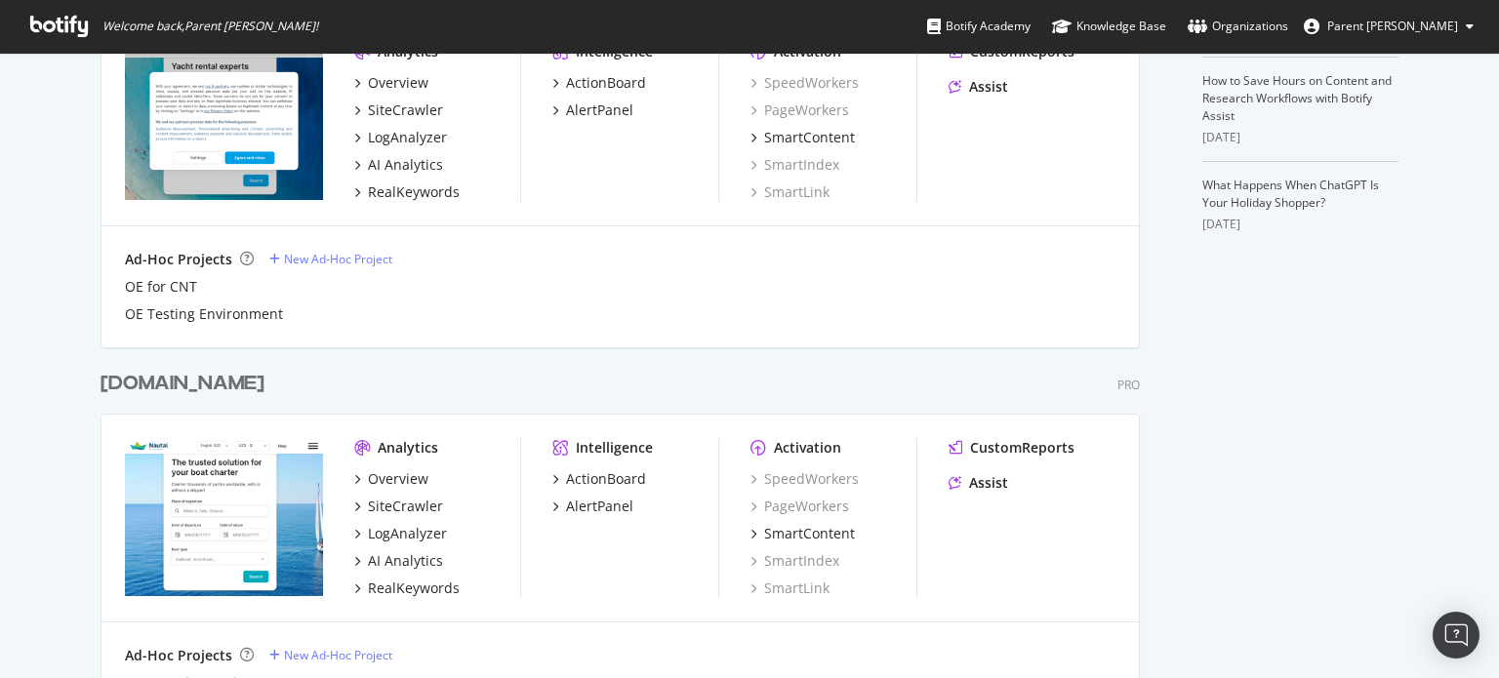
scroll to position [683, 0]
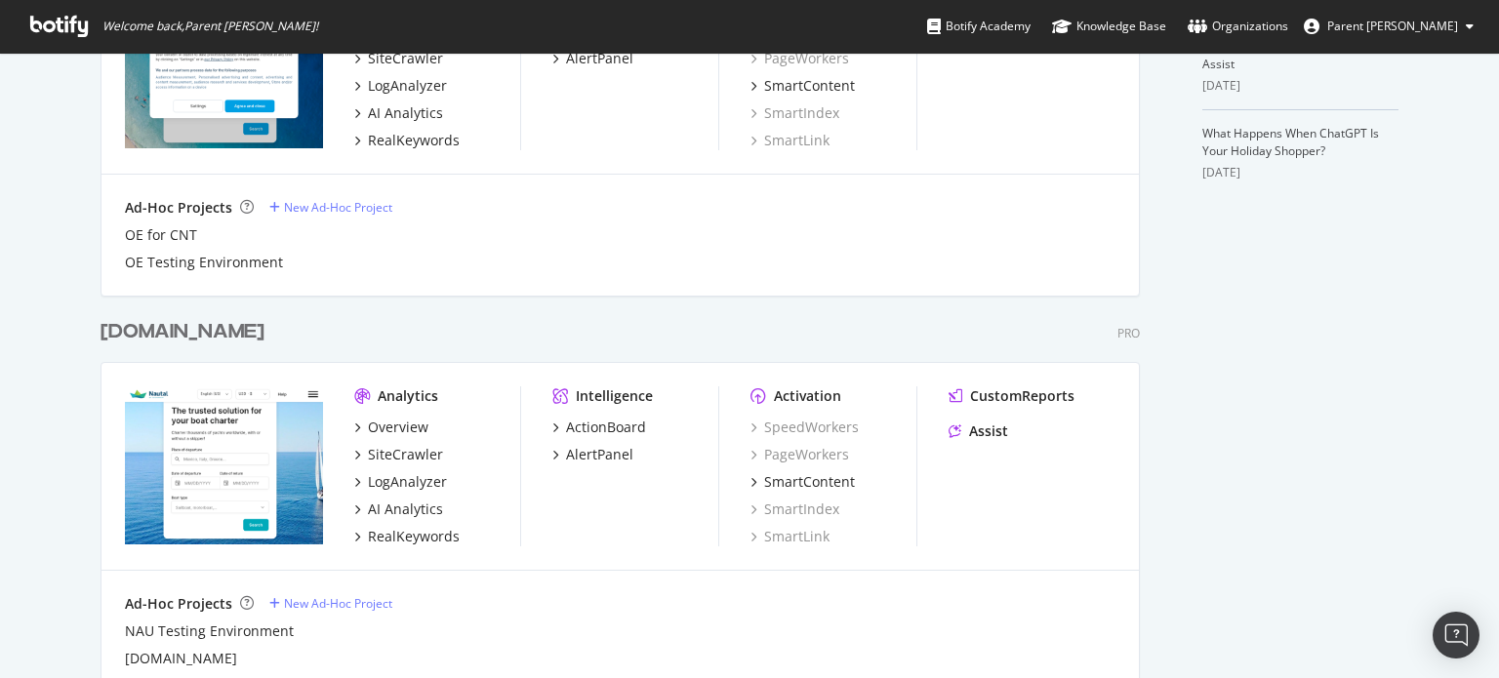
click at [188, 331] on div "[DOMAIN_NAME]" at bounding box center [183, 332] width 164 height 28
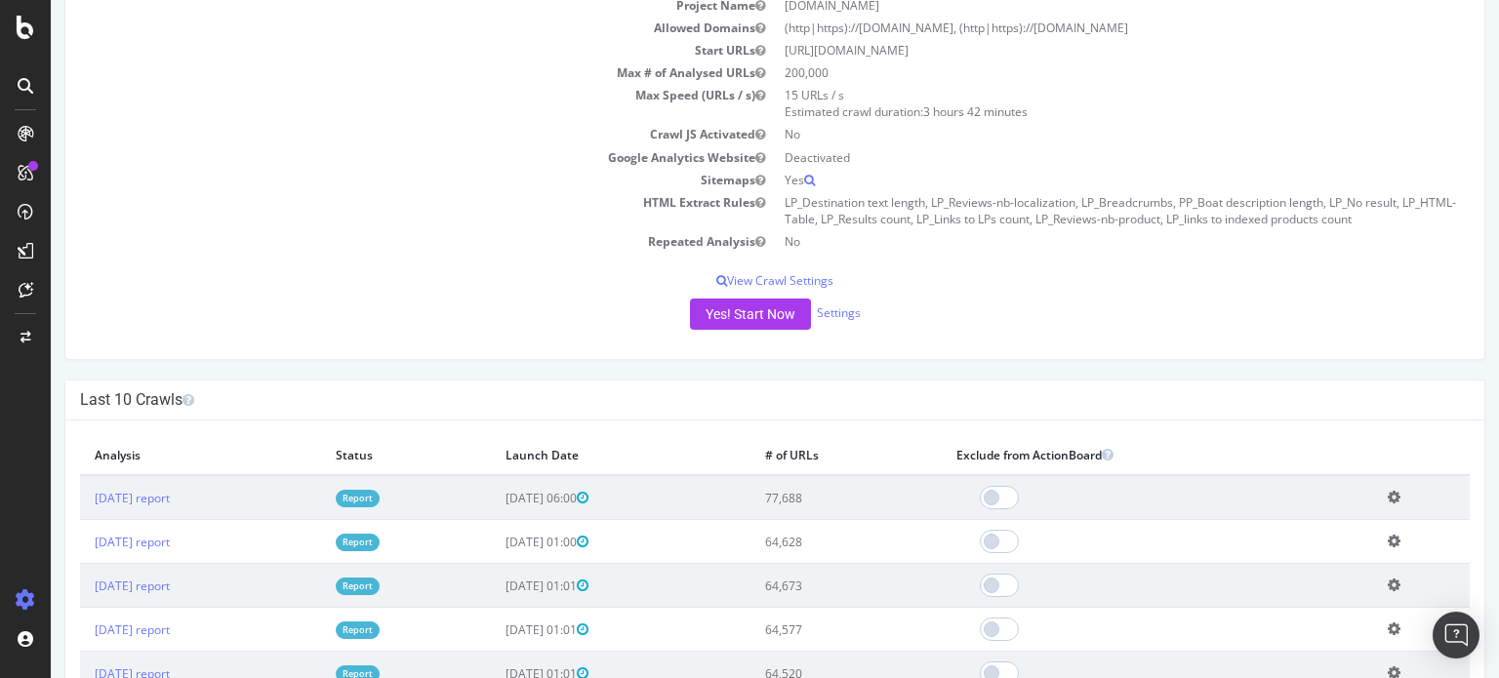
scroll to position [98, 0]
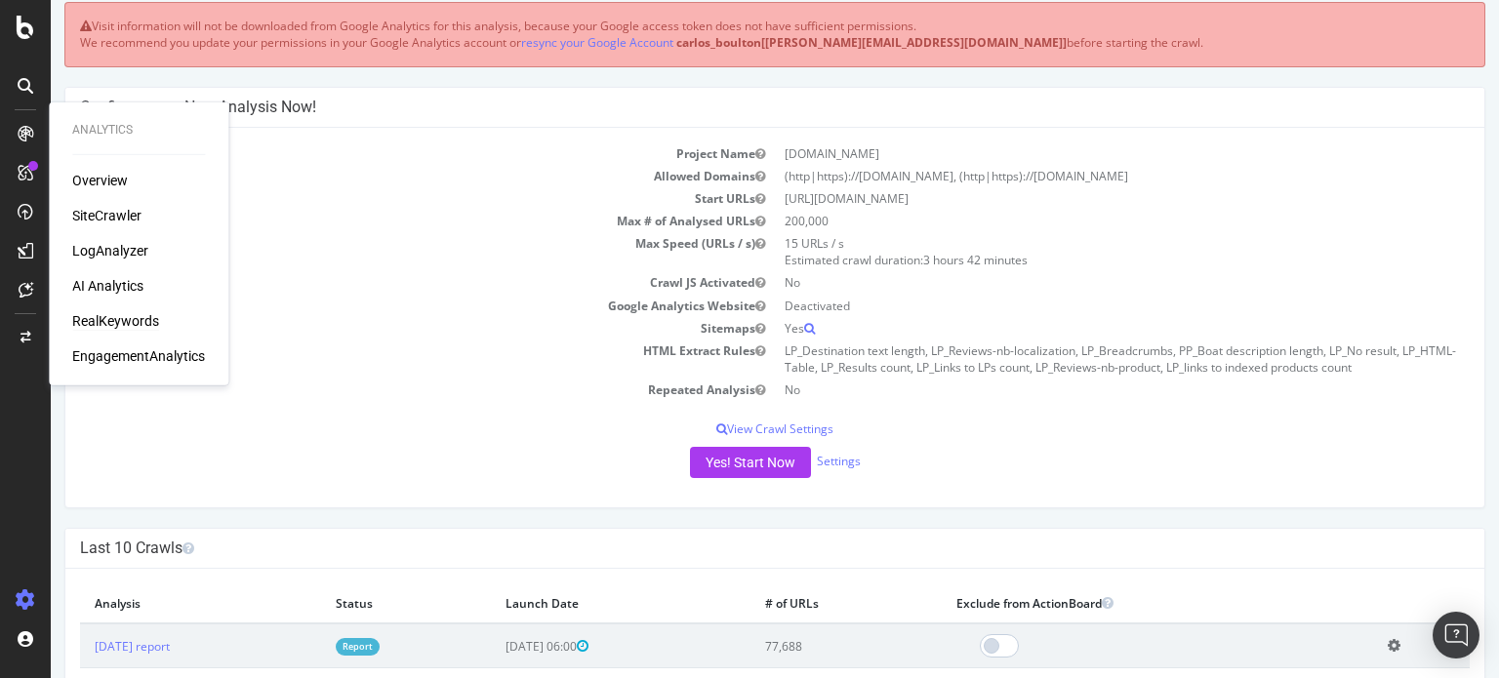
click at [138, 320] on div "RealKeywords" at bounding box center [115, 321] width 87 height 20
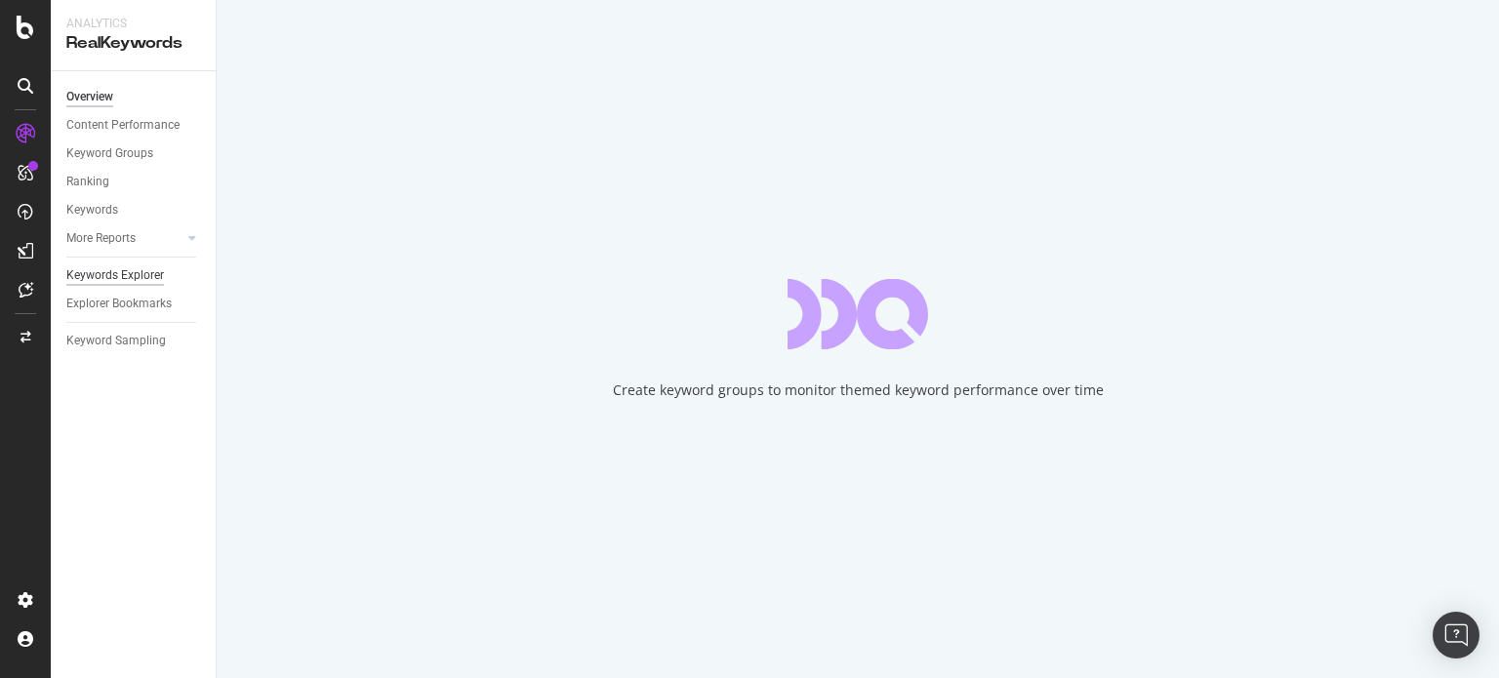
click at [105, 274] on div "Keywords Explorer" at bounding box center [115, 275] width 98 height 20
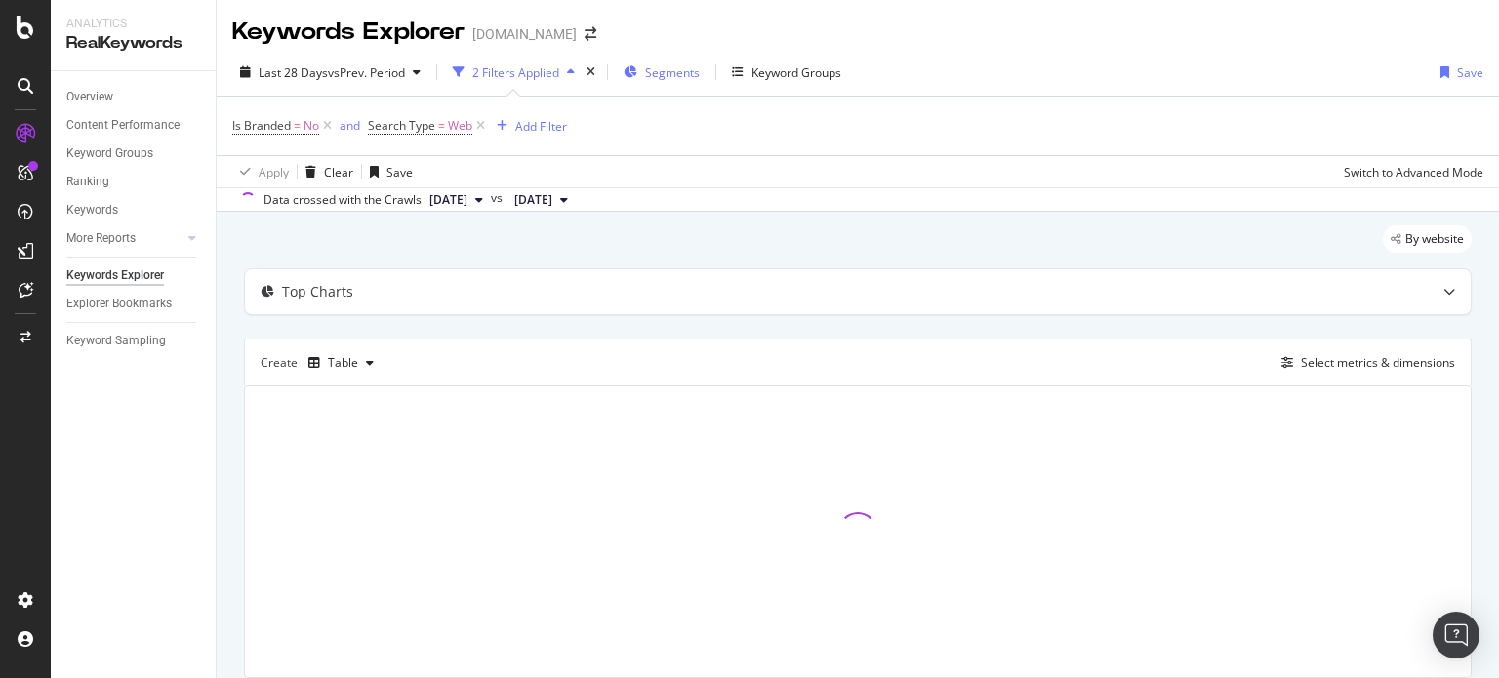
click at [641, 77] on div "Segments" at bounding box center [662, 72] width 76 height 29
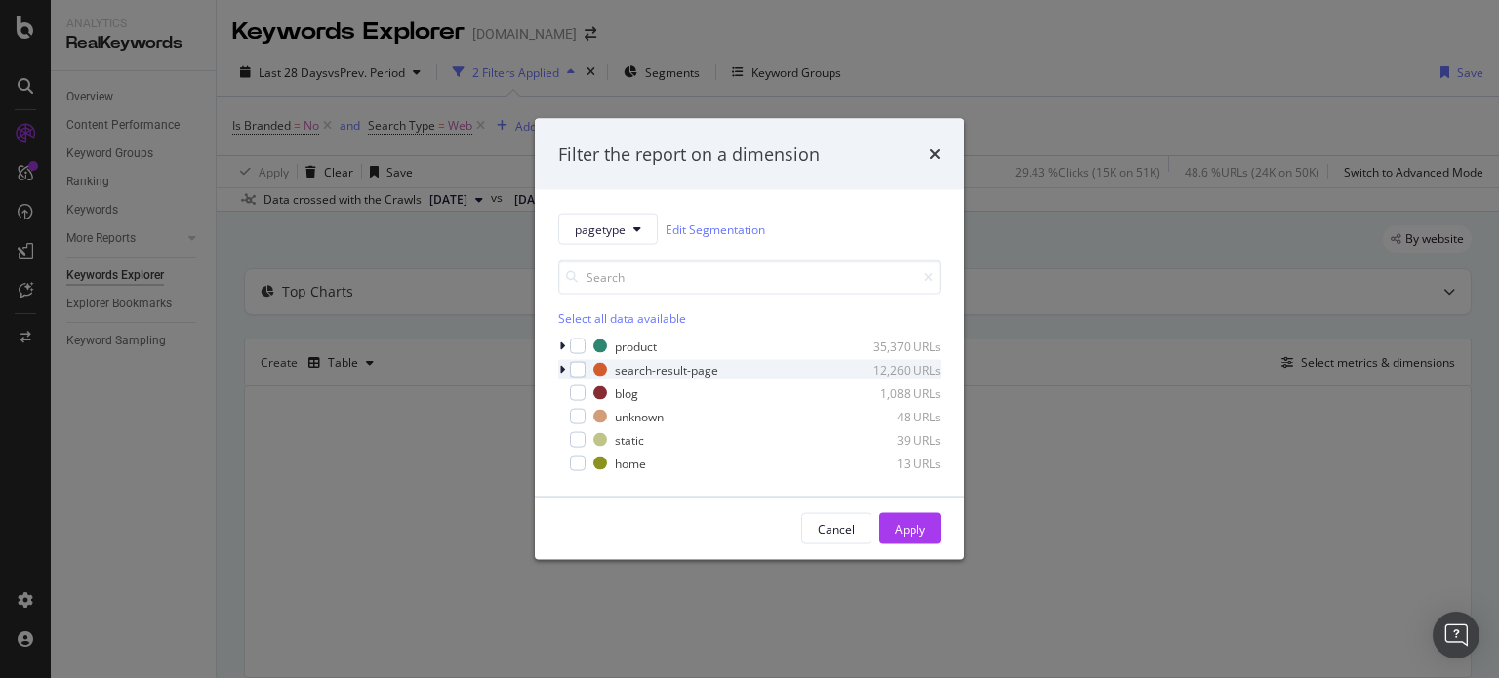
click at [559, 370] on icon "modal" at bounding box center [562, 370] width 6 height 12
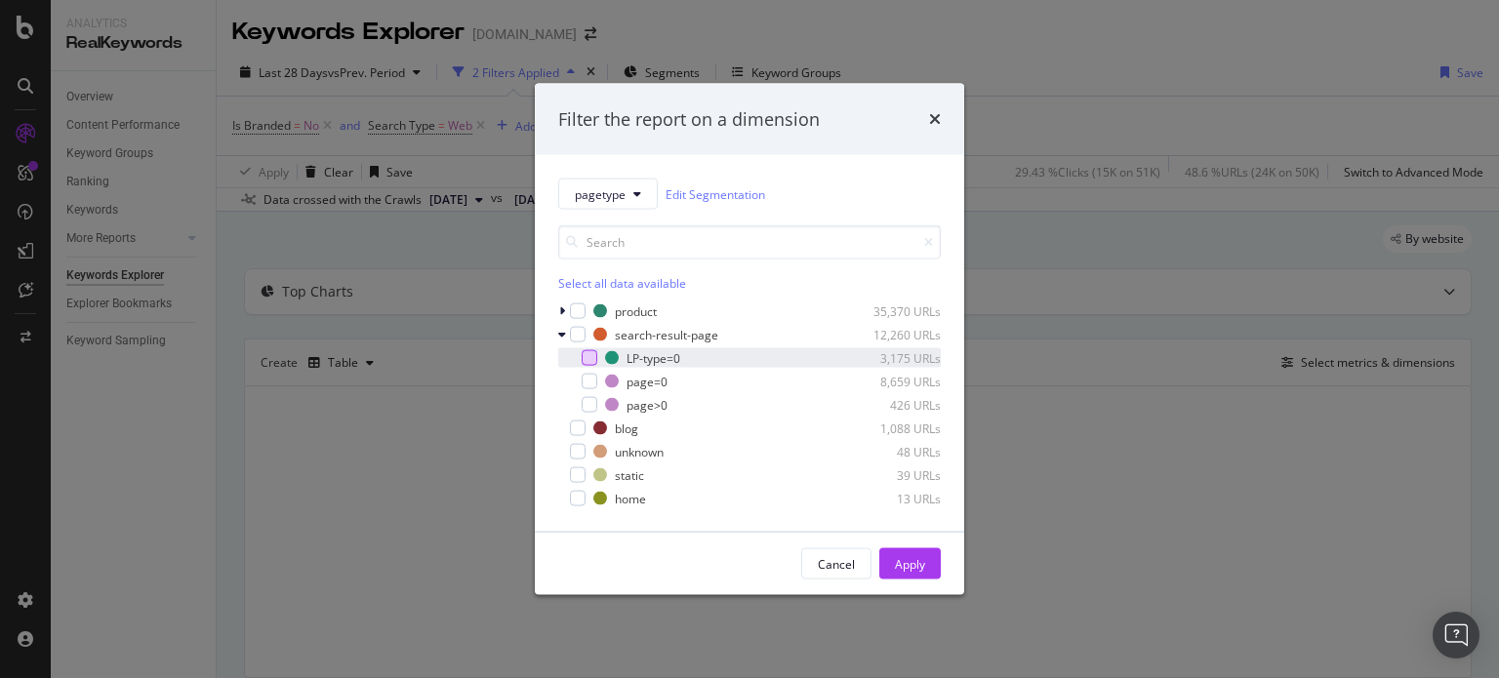
click at [590, 362] on div "modal" at bounding box center [590, 358] width 16 height 16
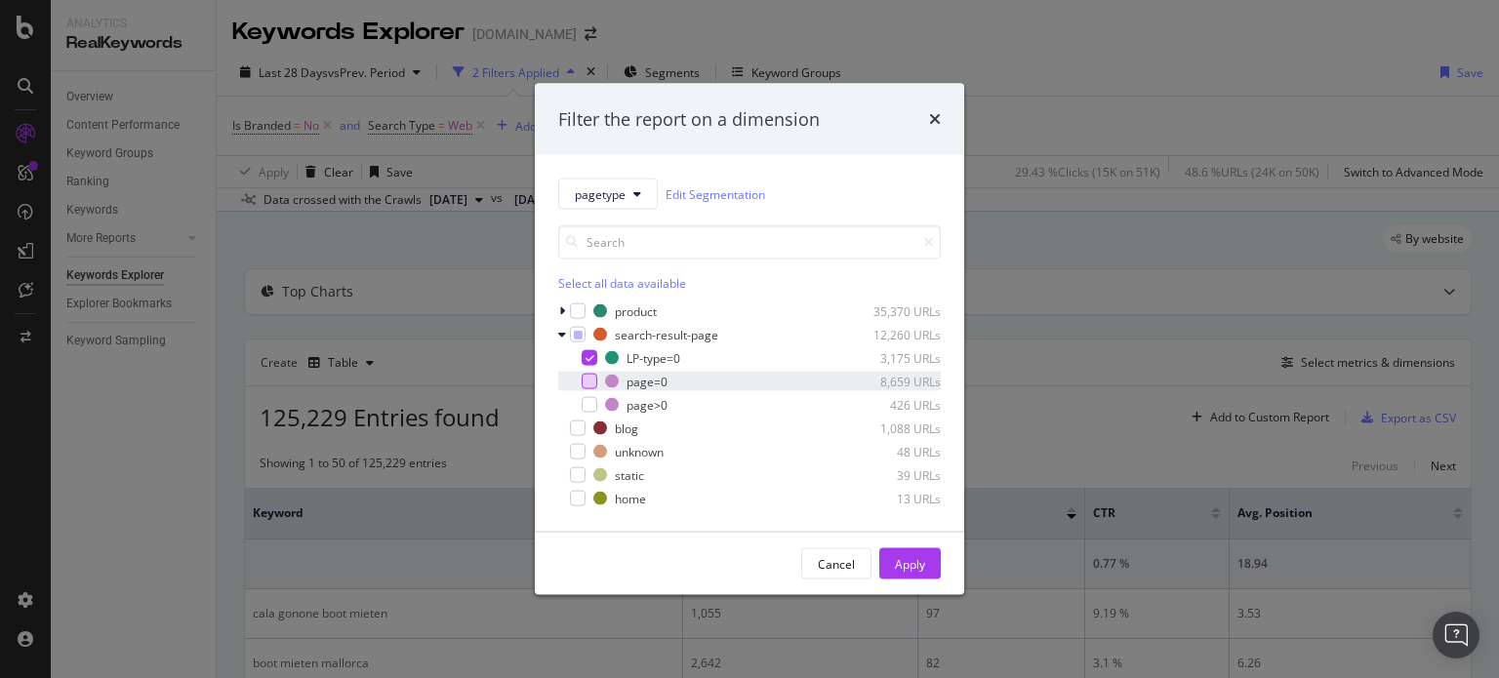
click at [591, 380] on div "modal" at bounding box center [590, 382] width 16 height 16
click at [913, 556] on div "Apply" at bounding box center [910, 563] width 30 height 17
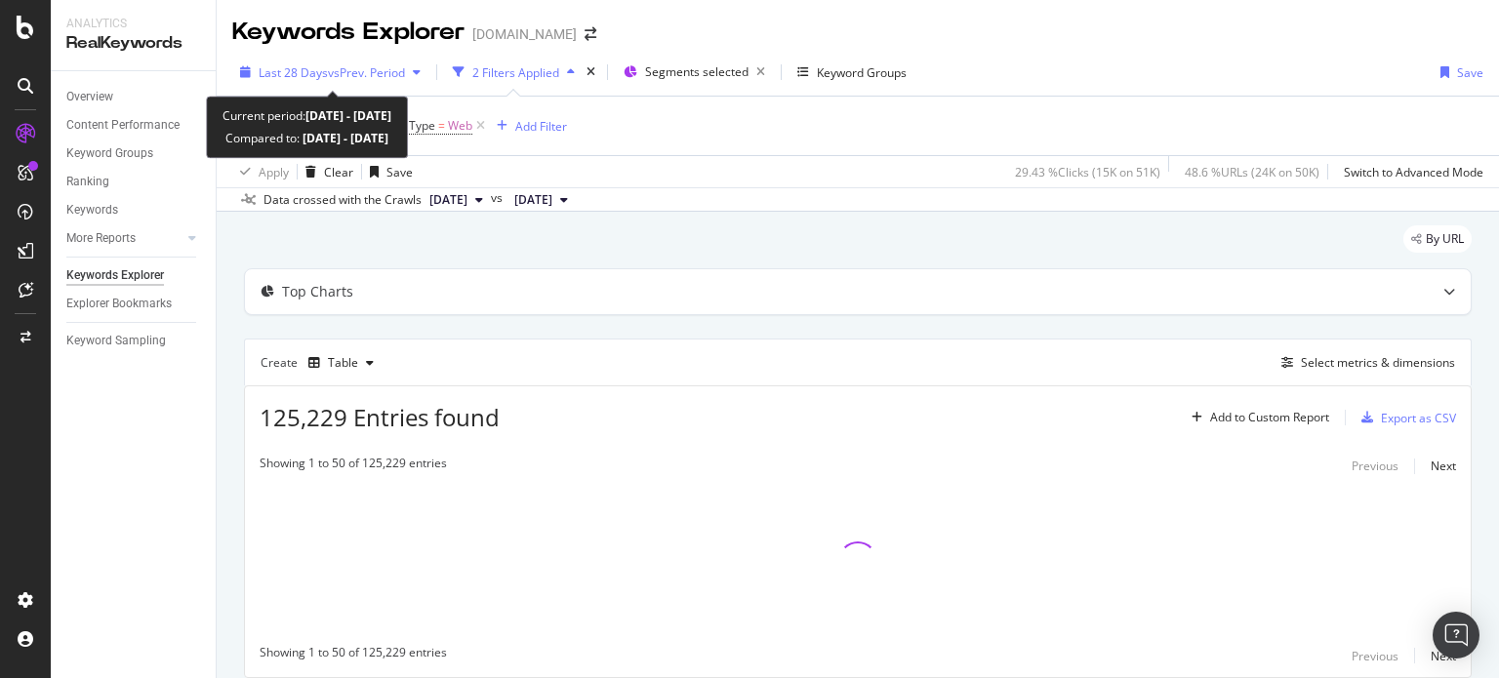
click at [388, 67] on span "vs Prev. Period" at bounding box center [366, 72] width 77 height 17
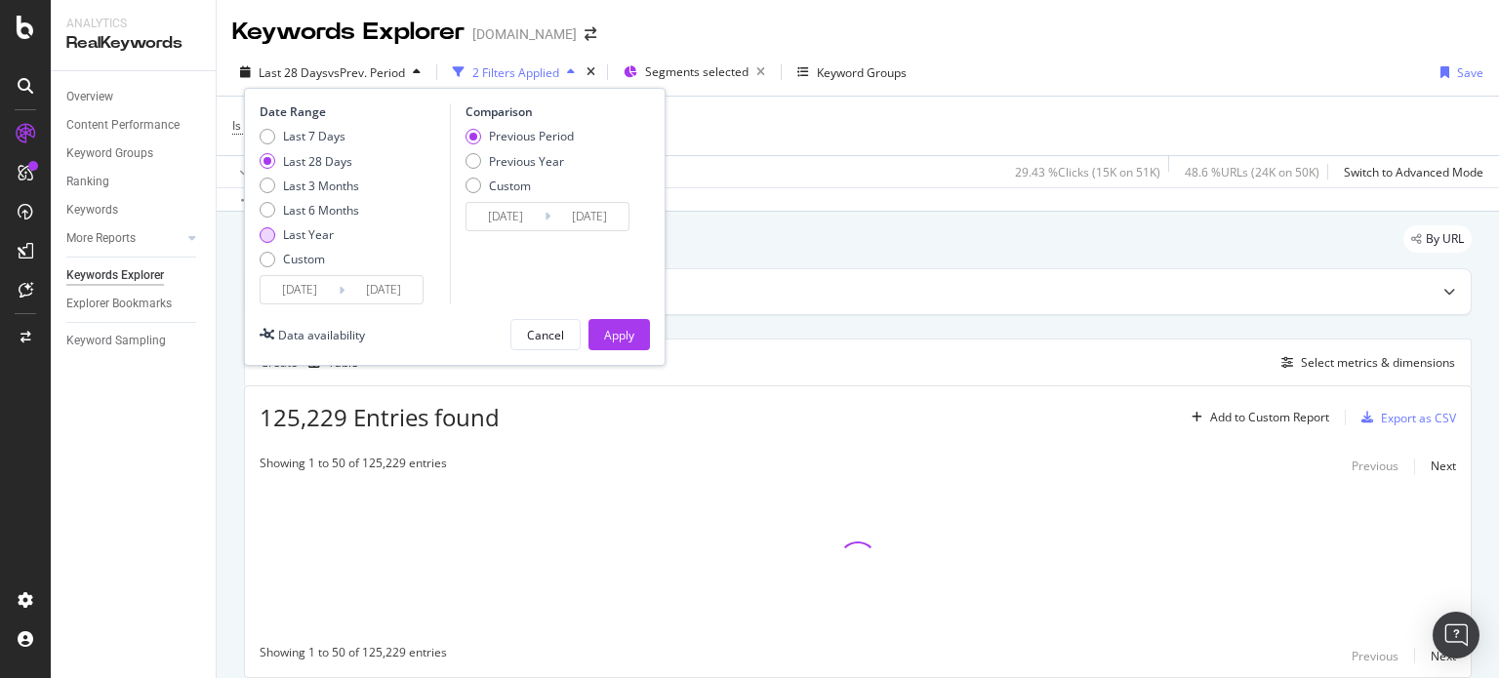
click at [305, 237] on div "Last Year" at bounding box center [308, 234] width 51 height 17
type input "[DATE]"
click at [631, 338] on div "Apply" at bounding box center [619, 335] width 30 height 17
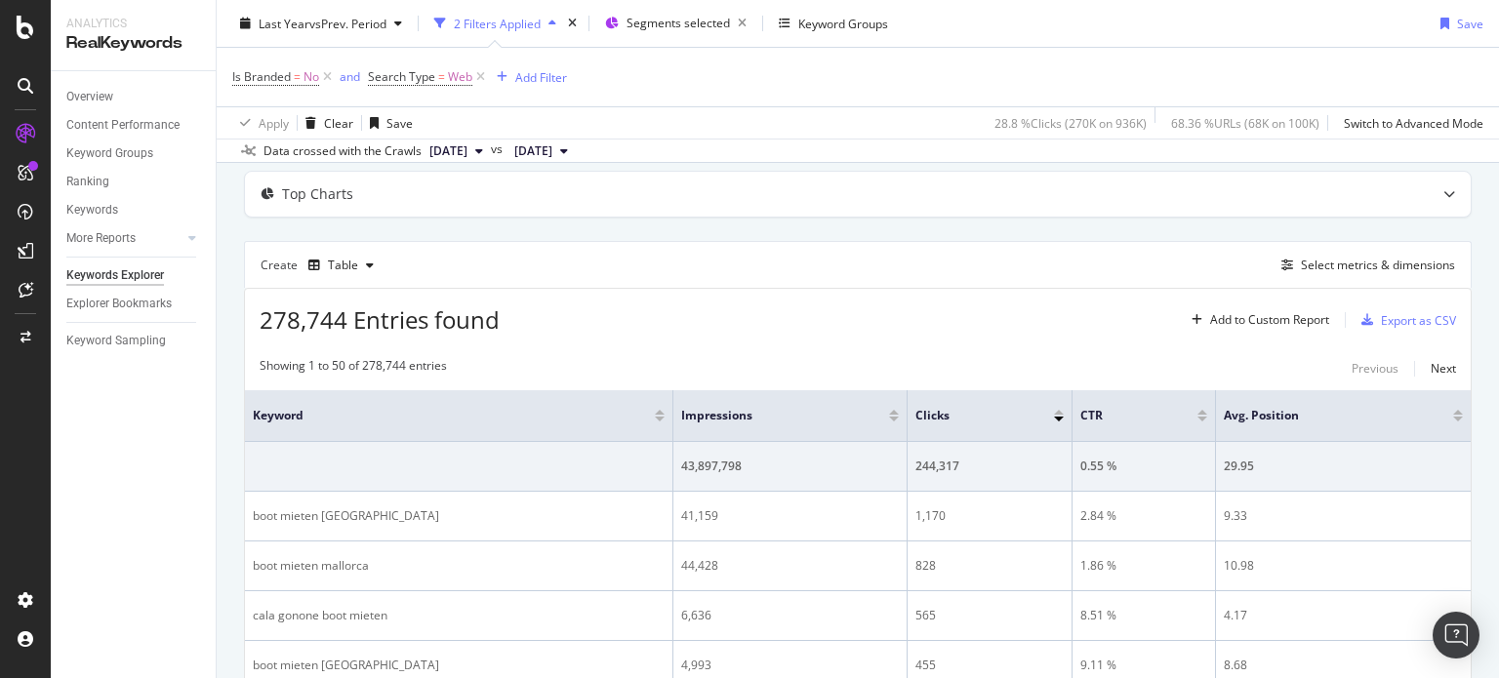
scroll to position [98, 0]
click at [1318, 267] on div "Select metrics & dimensions" at bounding box center [1378, 265] width 154 height 17
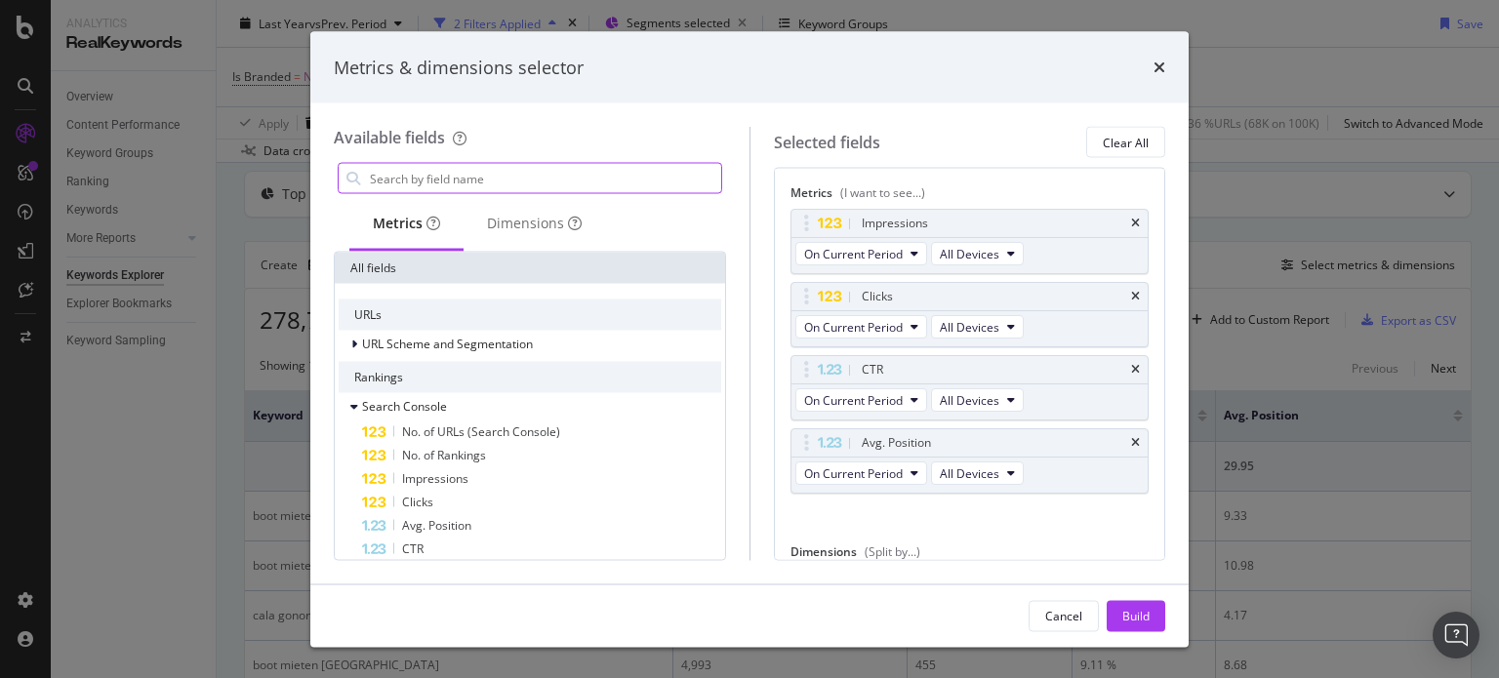
click at [515, 171] on input "Full Page" at bounding box center [544, 178] width 353 height 29
click at [530, 207] on div "Dimensions" at bounding box center [535, 225] width 142 height 54
click at [483, 182] on input "Full Page" at bounding box center [544, 178] width 353 height 29
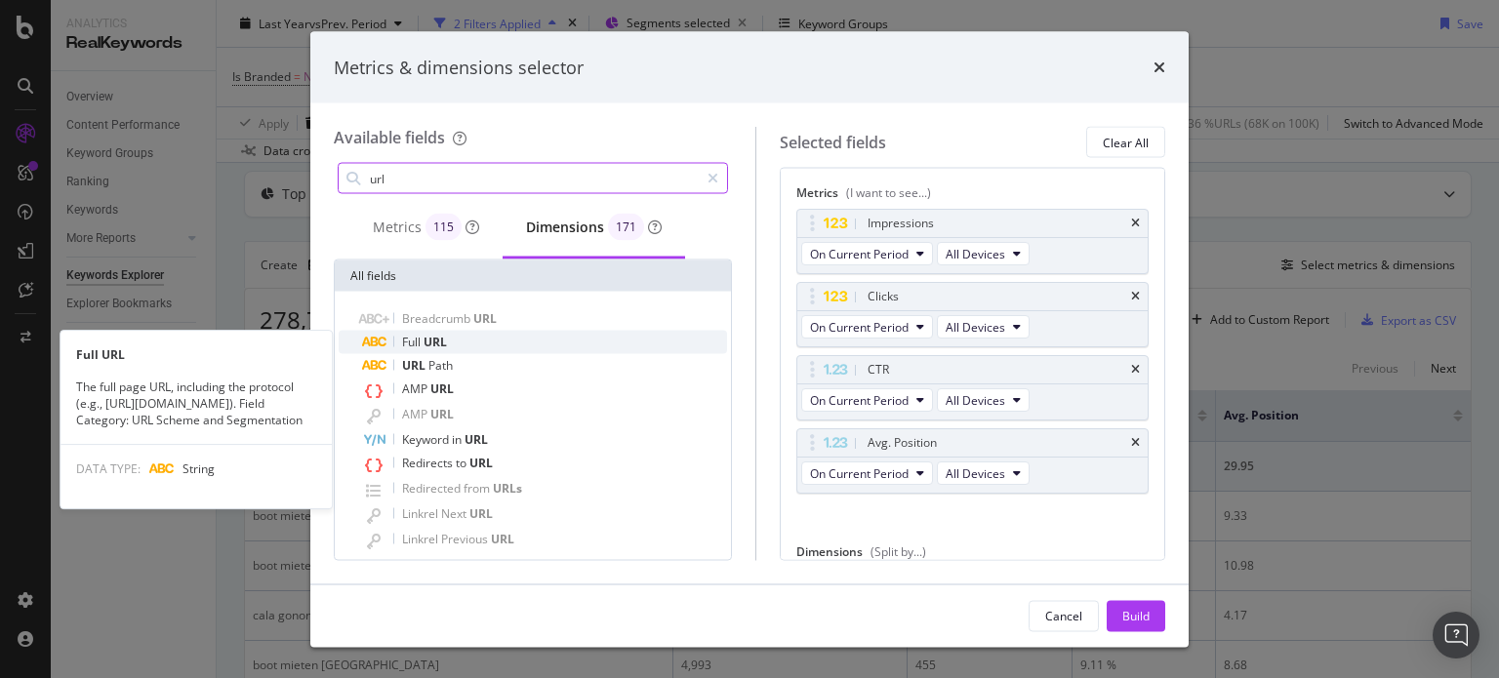
type input "url"
click at [453, 347] on div "Full URL" at bounding box center [544, 342] width 365 height 23
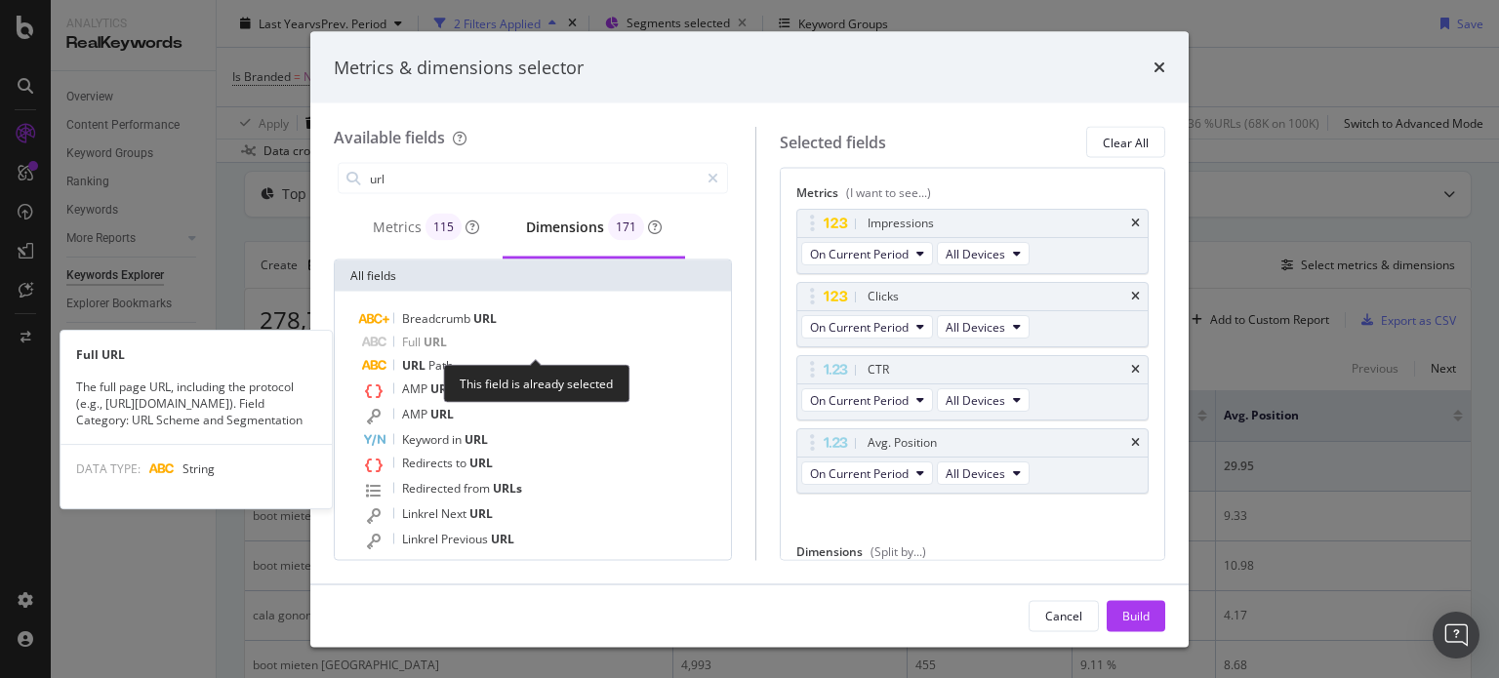
scroll to position [71, 0]
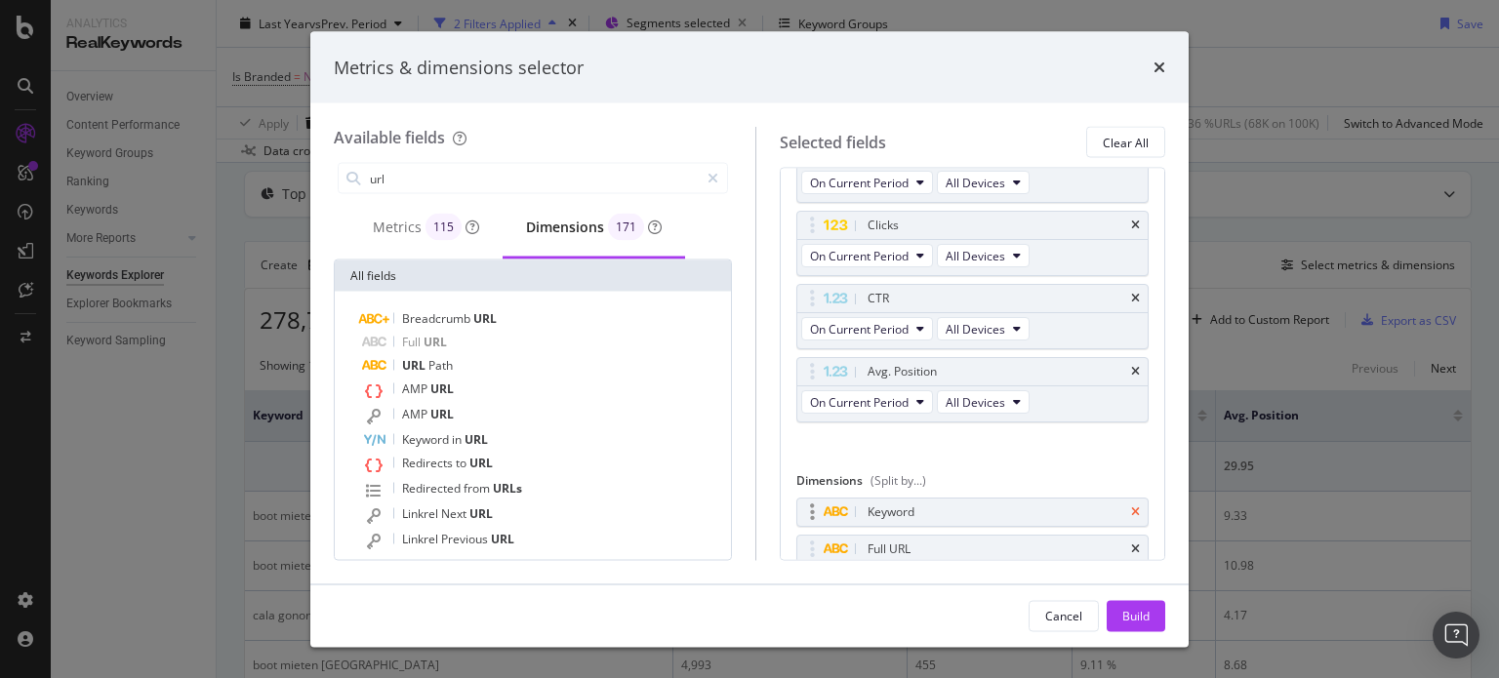
click at [1131, 509] on icon "times" at bounding box center [1135, 512] width 9 height 12
click at [1142, 613] on div "Build" at bounding box center [1136, 615] width 27 height 17
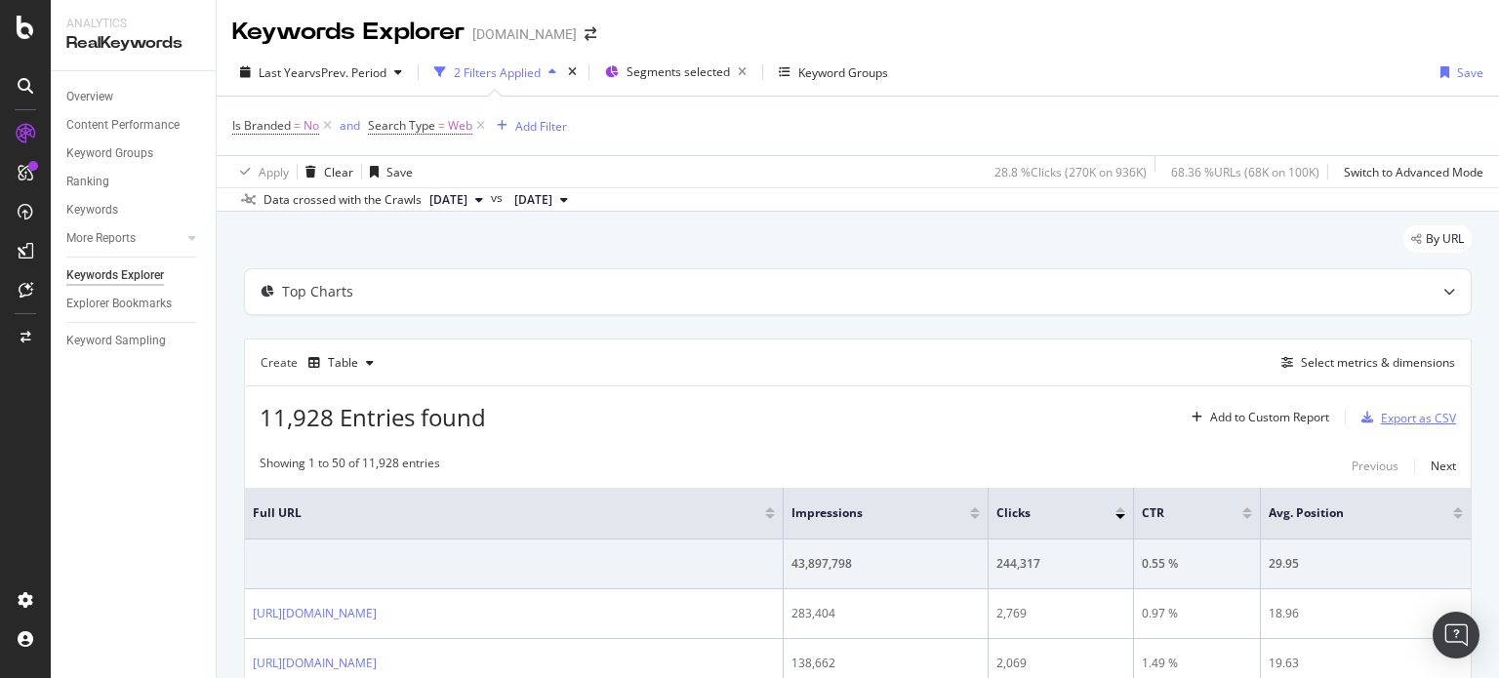
click at [1390, 422] on div "Export as CSV" at bounding box center [1418, 418] width 75 height 17
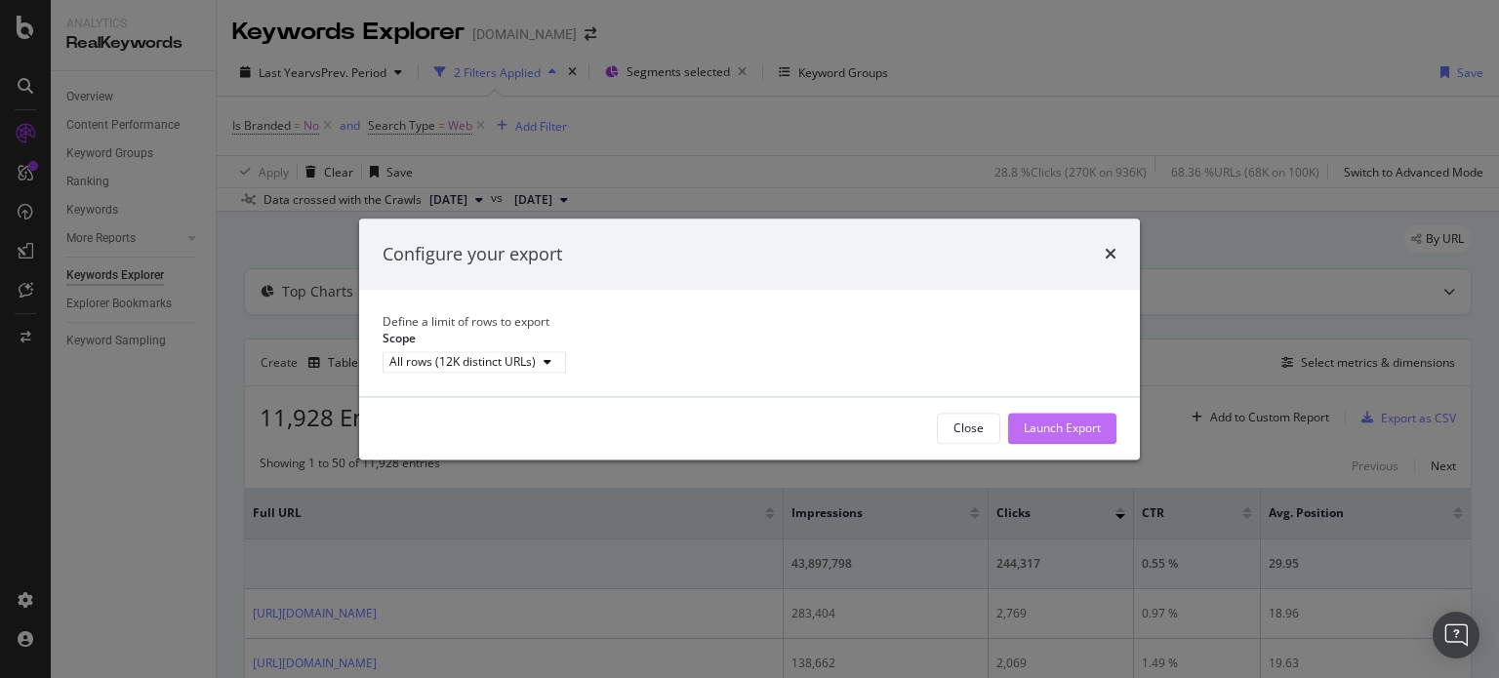
click at [1049, 433] on div "Launch Export" at bounding box center [1062, 428] width 77 height 29
